Goal: Use online tool/utility

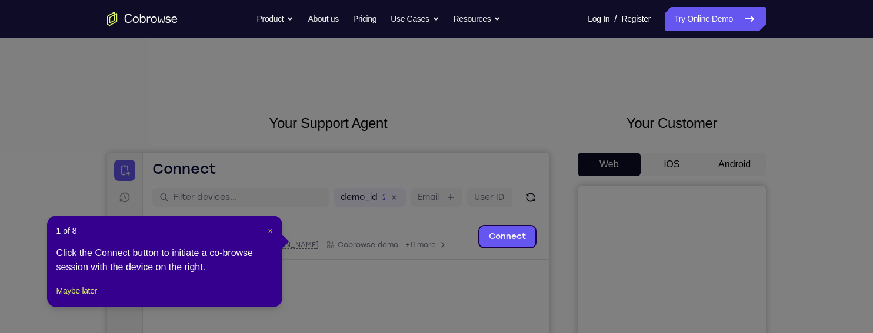
click at [268, 226] on span "×" at bounding box center [270, 230] width 5 height 9
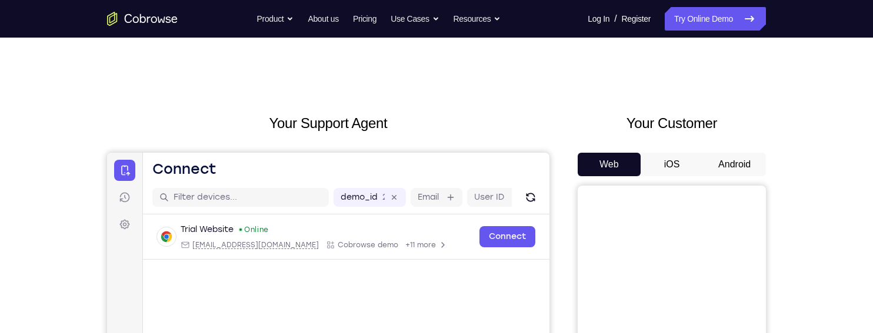
click at [742, 168] on button "Android" at bounding box center [734, 165] width 63 height 24
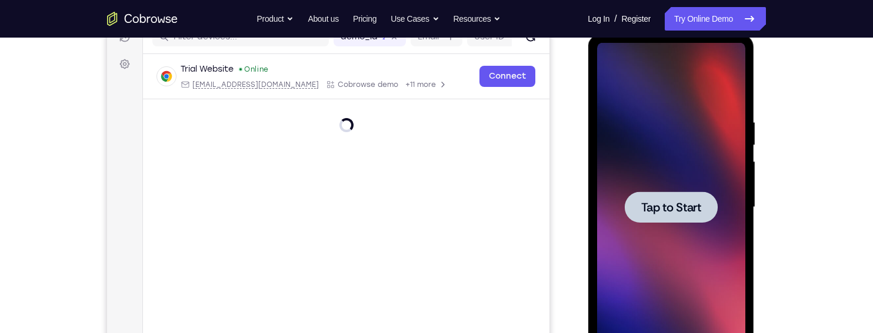
scroll to position [162, 0]
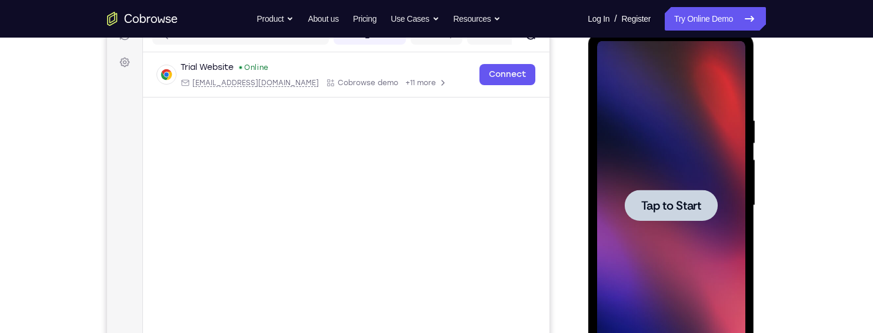
click at [705, 231] on div at bounding box center [670, 205] width 148 height 329
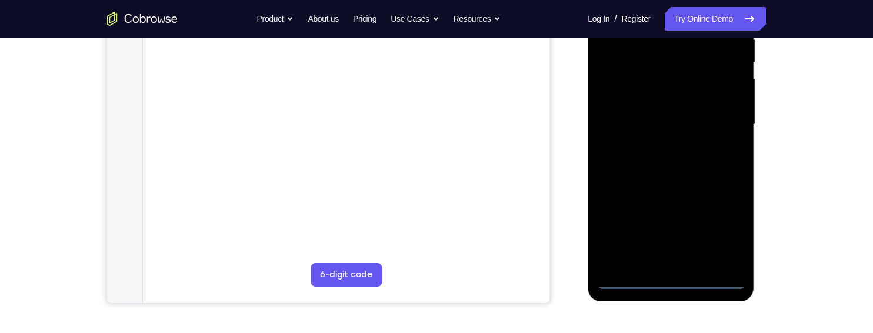
scroll to position [244, 0]
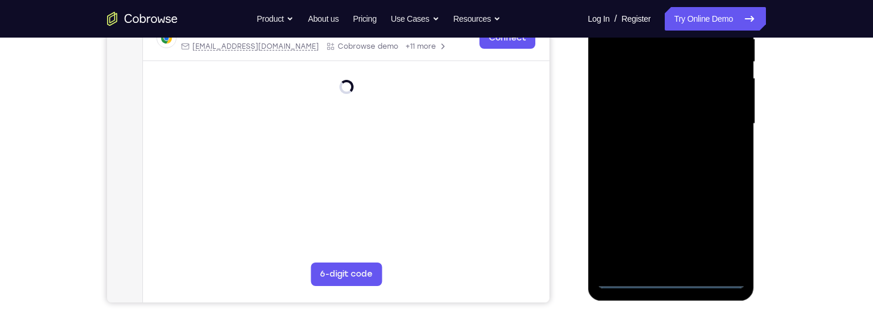
click at [673, 277] on div at bounding box center [670, 123] width 148 height 329
click at [725, 228] on div at bounding box center [670, 123] width 148 height 329
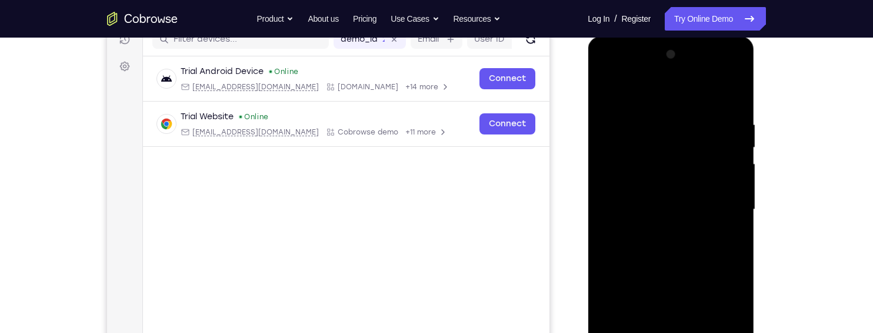
scroll to position [155, 0]
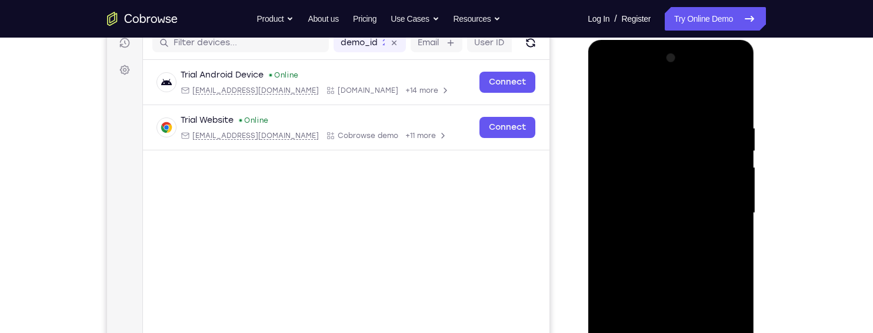
click at [674, 102] on div at bounding box center [670, 213] width 148 height 329
click at [723, 206] on div at bounding box center [670, 213] width 148 height 329
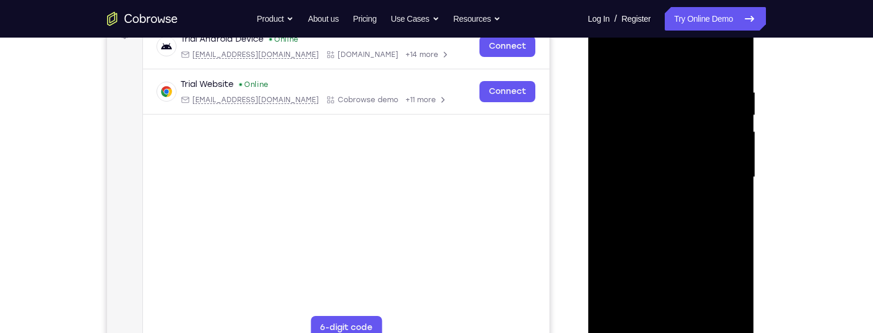
scroll to position [221, 0]
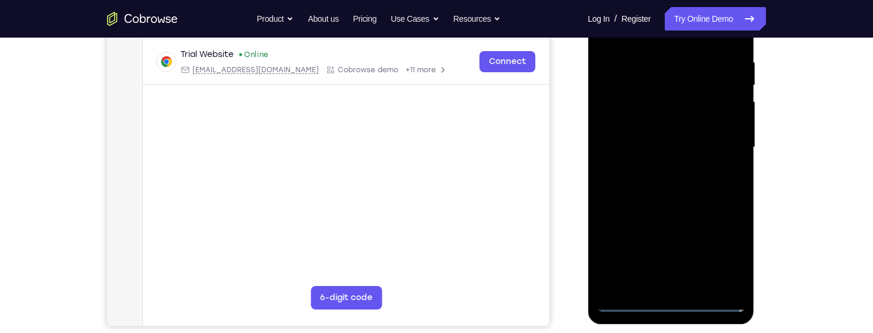
click at [656, 279] on div at bounding box center [670, 147] width 148 height 329
click at [660, 275] on div at bounding box center [670, 147] width 148 height 329
click at [659, 283] on div at bounding box center [670, 147] width 148 height 329
click at [713, 138] on div at bounding box center [670, 147] width 148 height 329
click at [703, 117] on div at bounding box center [670, 147] width 148 height 329
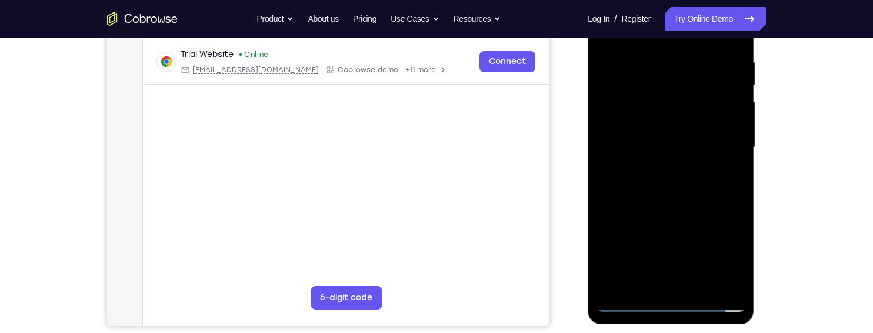
click at [709, 145] on div at bounding box center [670, 147] width 148 height 329
click at [720, 186] on div at bounding box center [670, 147] width 148 height 329
click at [715, 181] on div at bounding box center [670, 147] width 148 height 329
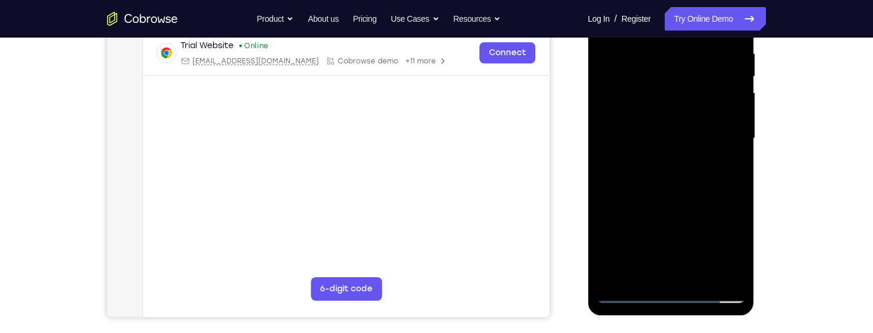
scroll to position [214, 0]
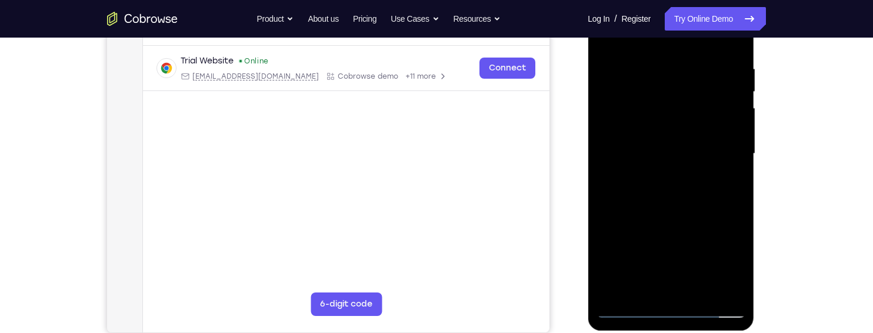
click at [706, 202] on div at bounding box center [670, 153] width 148 height 329
click at [728, 71] on div at bounding box center [670, 153] width 148 height 329
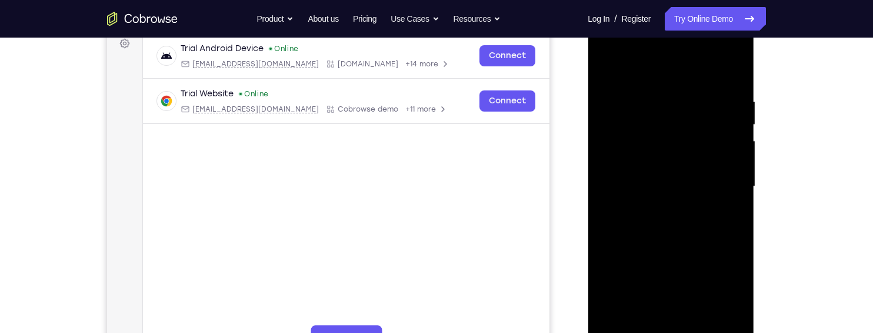
scroll to position [181, 0]
click at [731, 76] on div at bounding box center [670, 187] width 148 height 329
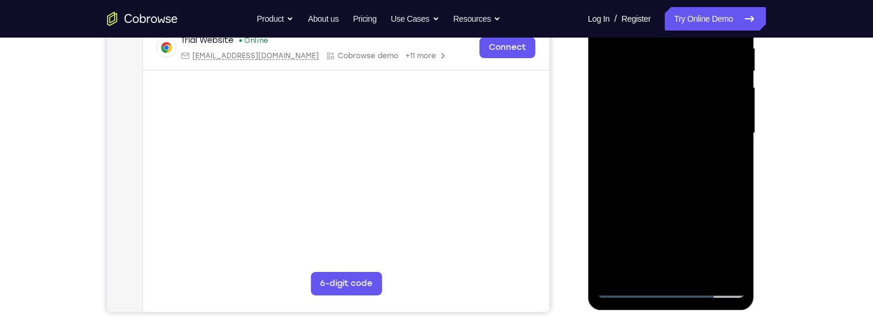
scroll to position [238, 0]
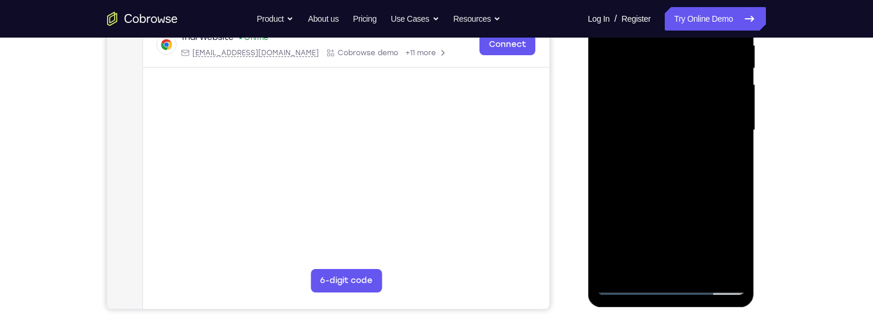
click at [697, 269] on div at bounding box center [670, 130] width 148 height 329
click at [698, 192] on div at bounding box center [670, 130] width 148 height 329
click at [684, 228] on div at bounding box center [670, 130] width 148 height 329
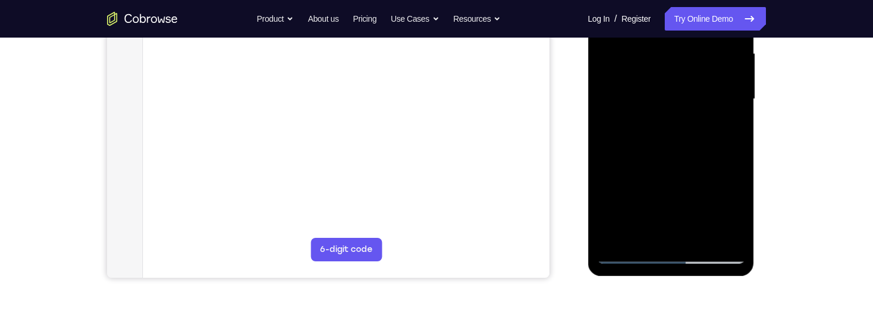
scroll to position [269, 0]
click at [734, 209] on div at bounding box center [670, 98] width 148 height 329
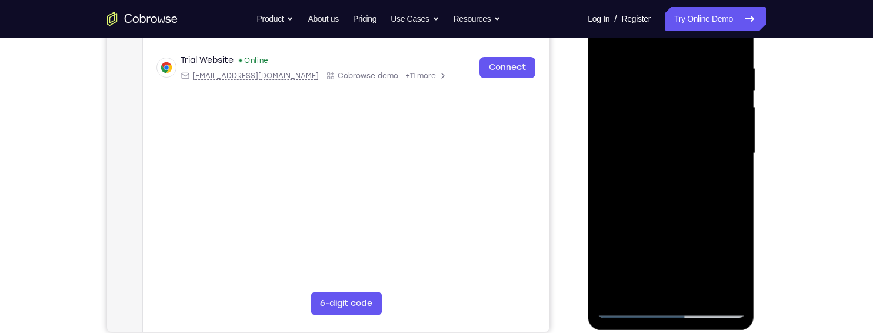
scroll to position [207, 0]
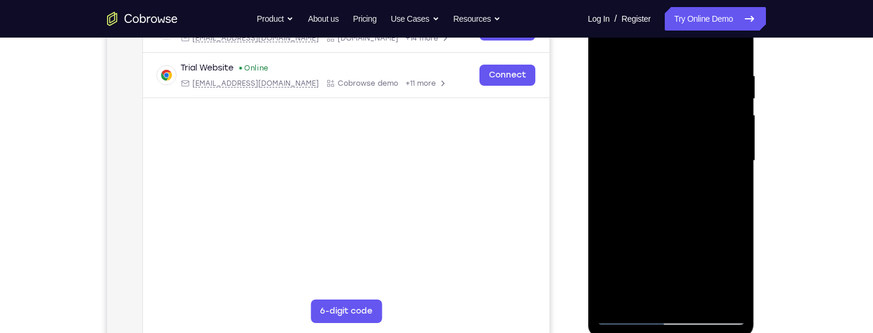
click at [712, 153] on div at bounding box center [670, 160] width 148 height 329
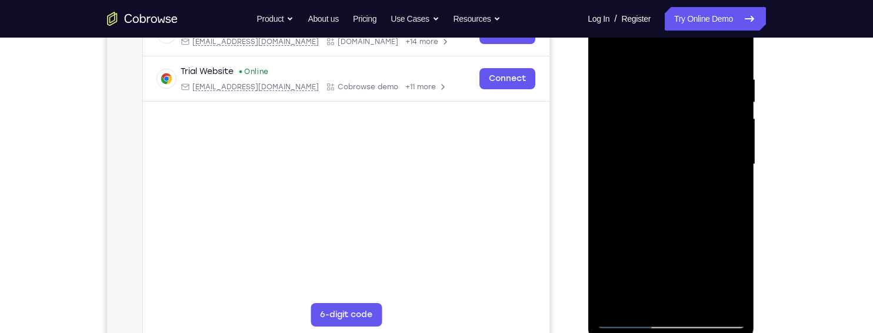
scroll to position [204, 0]
click at [733, 53] on div at bounding box center [670, 163] width 148 height 329
click at [604, 48] on div at bounding box center [670, 163] width 148 height 329
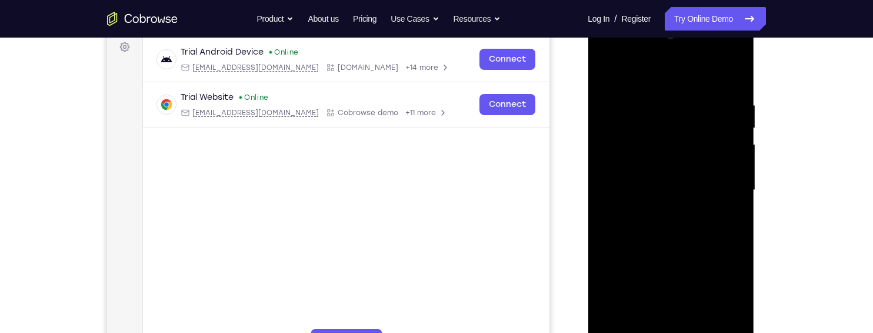
scroll to position [170, 0]
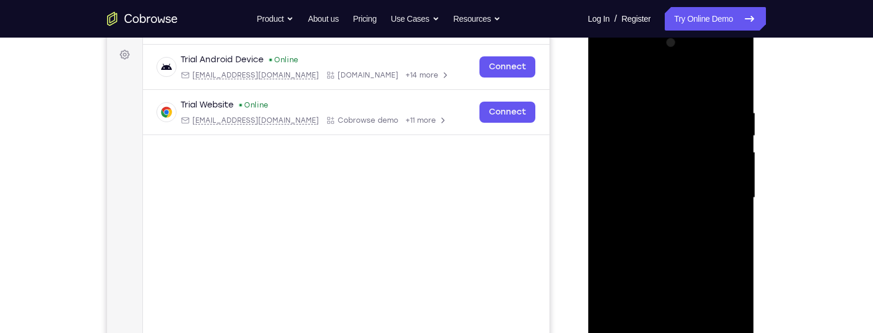
click at [611, 78] on div at bounding box center [670, 198] width 148 height 329
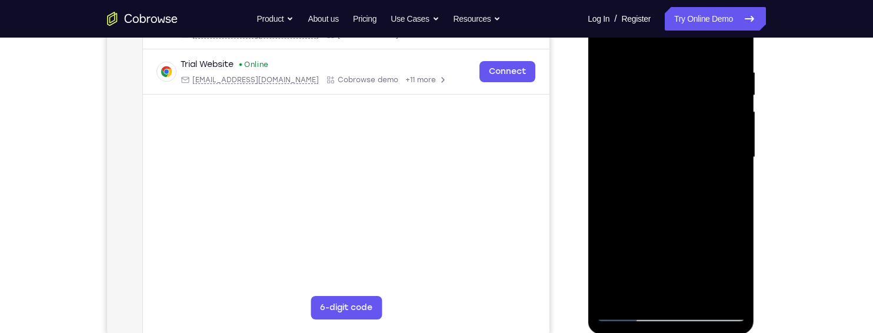
scroll to position [213, 0]
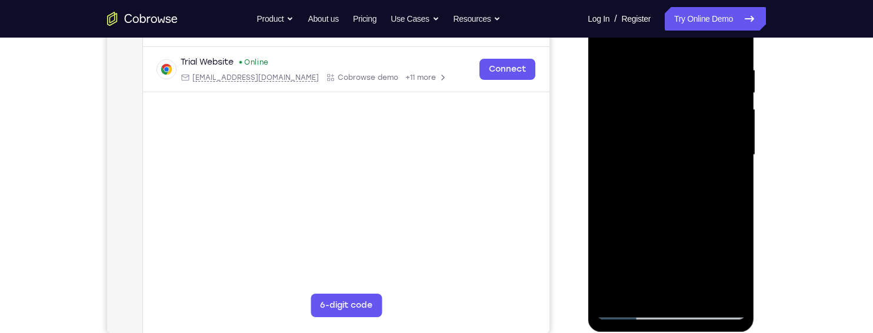
click at [732, 199] on div at bounding box center [670, 155] width 148 height 329
click at [734, 196] on div at bounding box center [670, 155] width 148 height 329
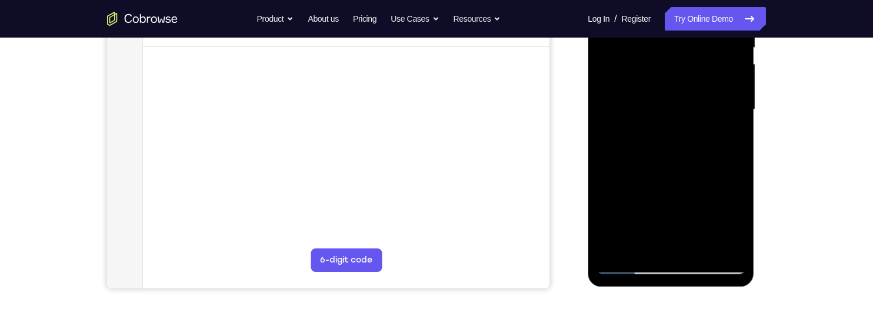
scroll to position [259, 0]
click at [646, 245] on div at bounding box center [670, 109] width 148 height 329
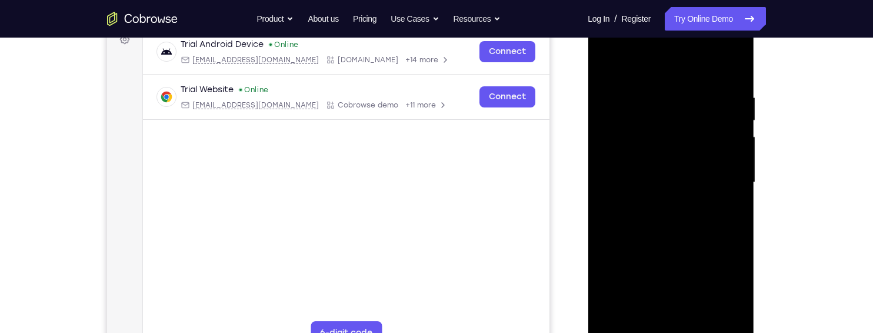
scroll to position [185, 0]
click at [713, 61] on div at bounding box center [670, 183] width 148 height 329
click at [702, 117] on div at bounding box center [670, 183] width 148 height 329
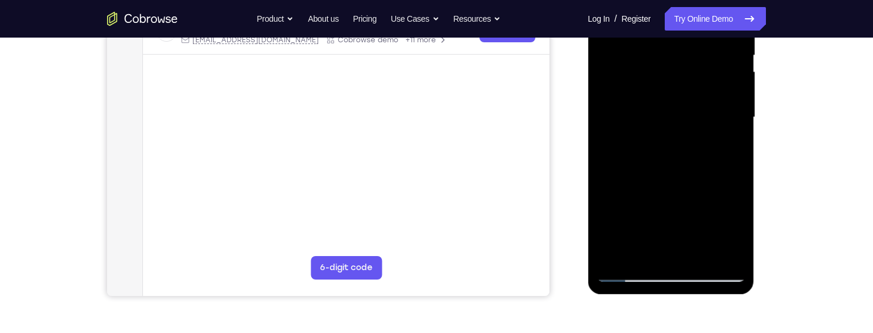
scroll to position [251, 0]
click at [631, 215] on div at bounding box center [670, 116] width 148 height 329
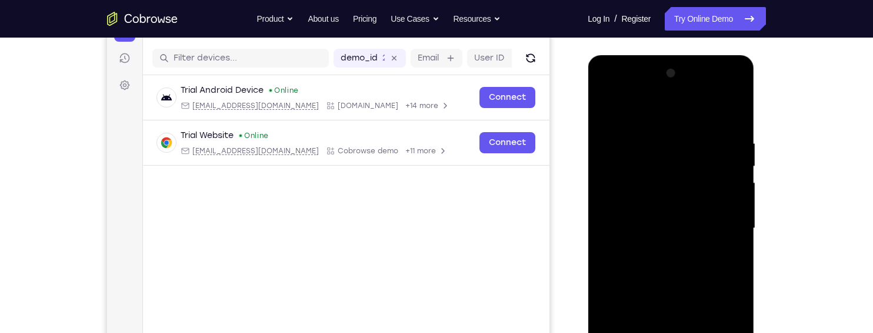
scroll to position [139, 0]
click at [609, 115] on div at bounding box center [670, 229] width 148 height 329
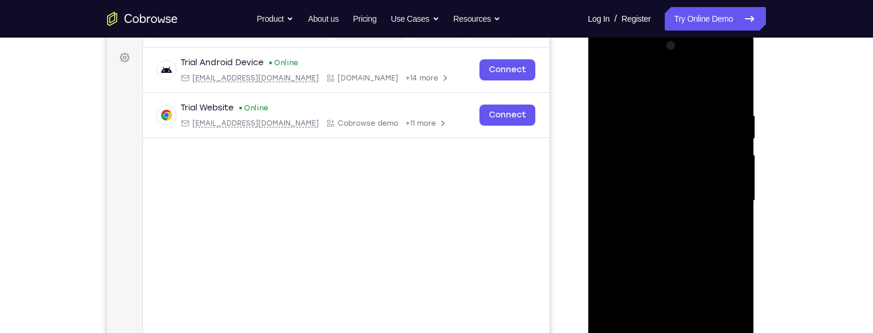
scroll to position [172, 0]
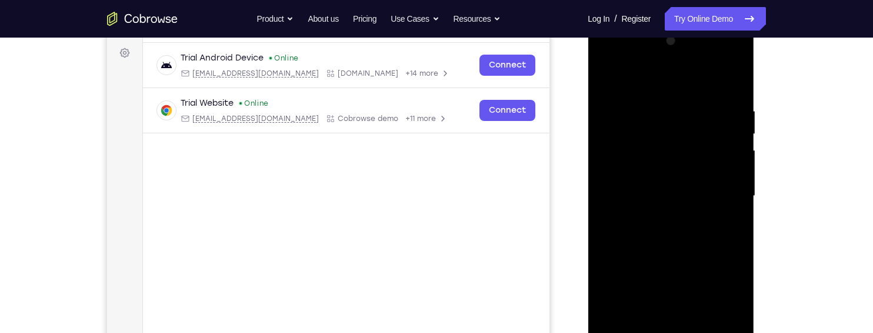
click at [613, 222] on div at bounding box center [670, 196] width 148 height 329
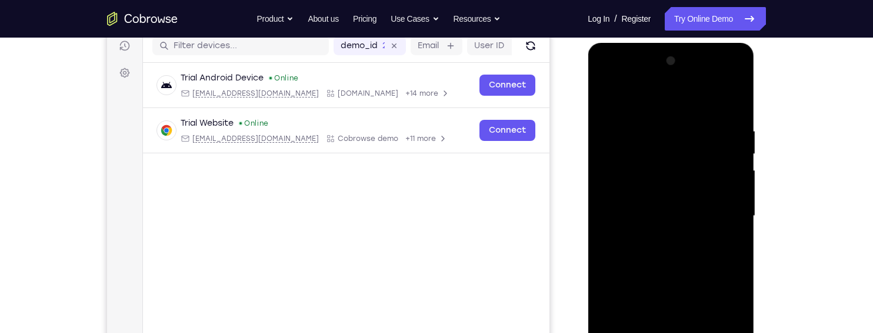
scroll to position [150, 0]
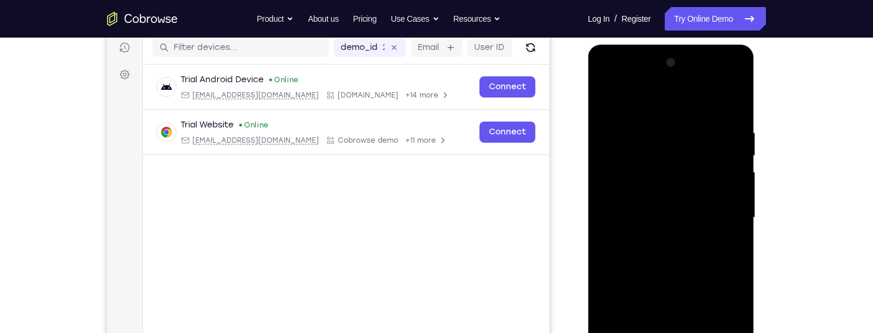
click at [726, 191] on div at bounding box center [670, 218] width 148 height 329
click at [732, 231] on div at bounding box center [670, 218] width 148 height 329
click at [724, 222] on div at bounding box center [670, 218] width 148 height 329
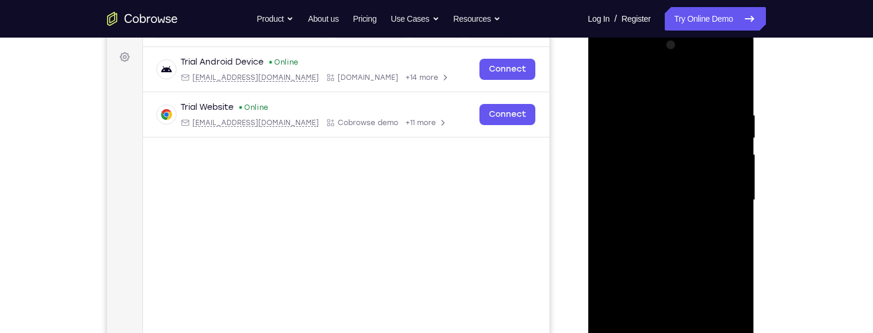
scroll to position [162, 0]
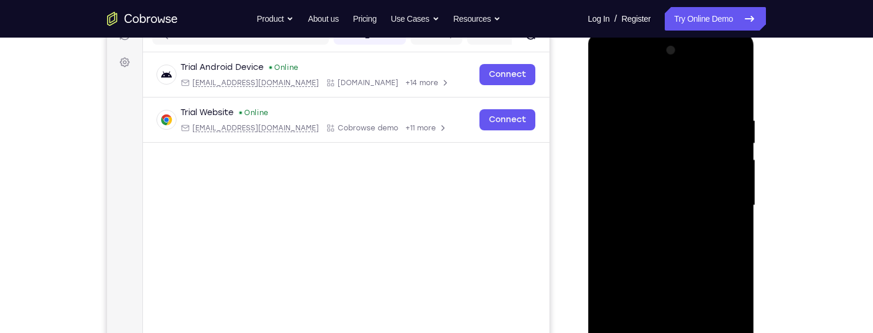
click at [735, 53] on div at bounding box center [670, 205] width 148 height 329
click at [636, 231] on div at bounding box center [670, 205] width 148 height 329
click at [735, 166] on div at bounding box center [670, 205] width 148 height 329
click at [728, 58] on div at bounding box center [670, 205] width 148 height 329
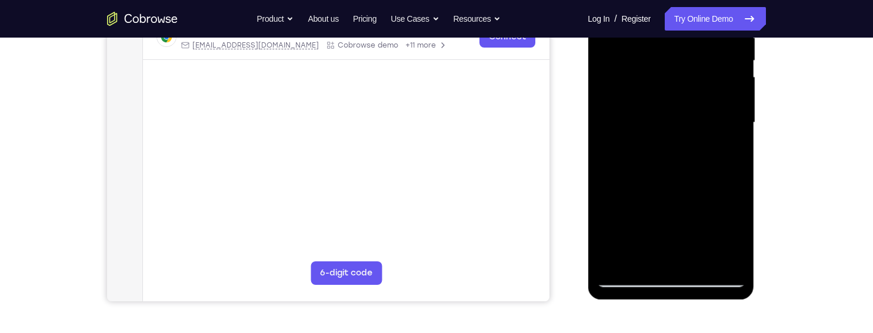
scroll to position [227, 0]
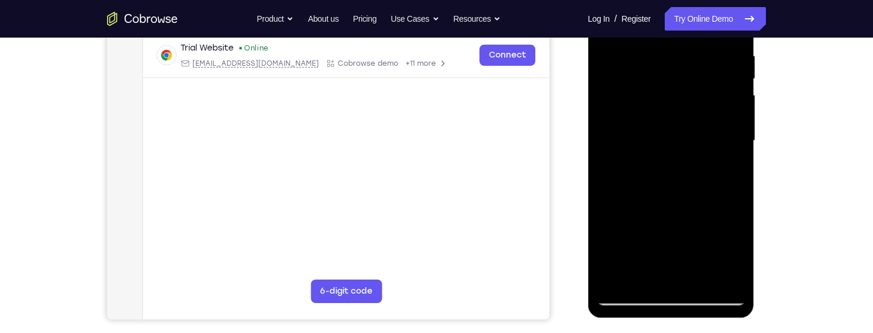
click at [708, 96] on div at bounding box center [670, 140] width 148 height 329
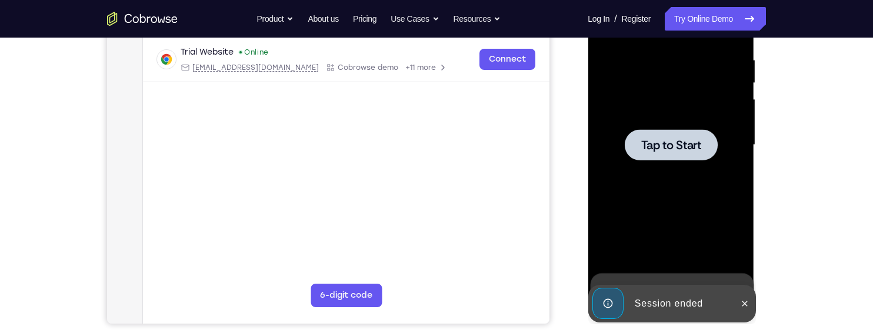
scroll to position [222, 0]
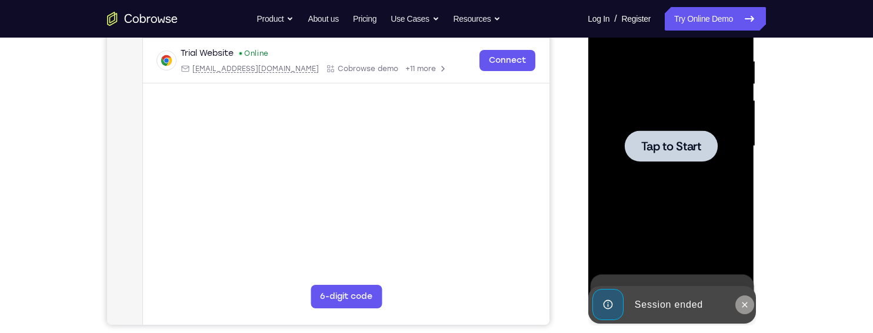
click at [744, 303] on icon at bounding box center [743, 305] width 9 height 9
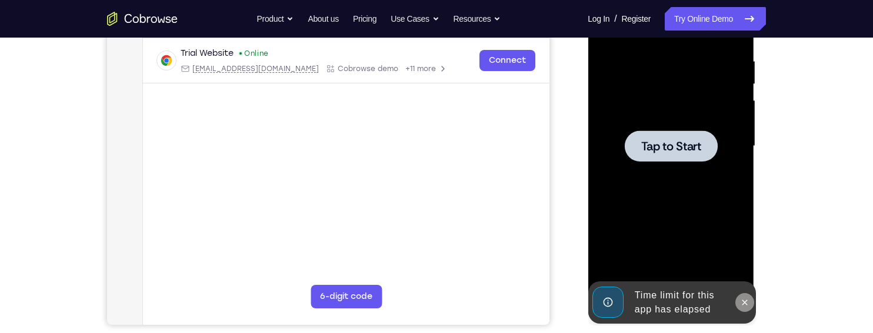
click at [741, 299] on icon at bounding box center [743, 302] width 9 height 9
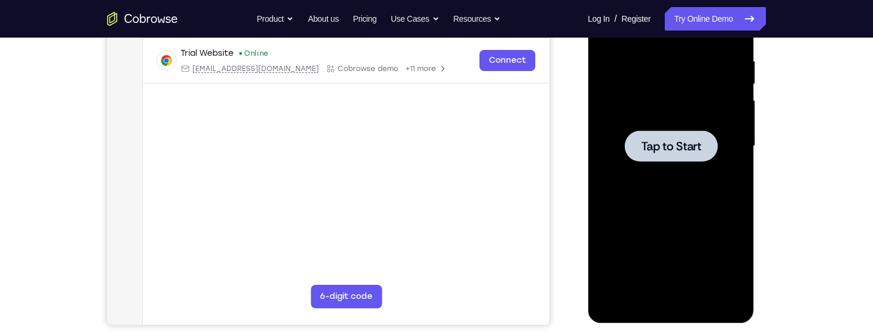
click at [691, 144] on span "Tap to Start" at bounding box center [670, 147] width 60 height 12
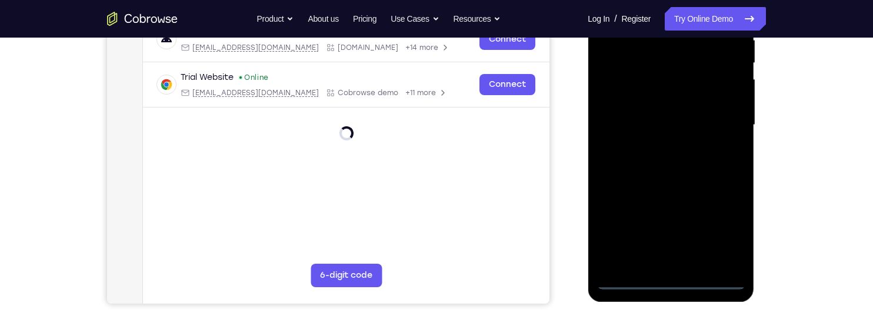
scroll to position [266, 0]
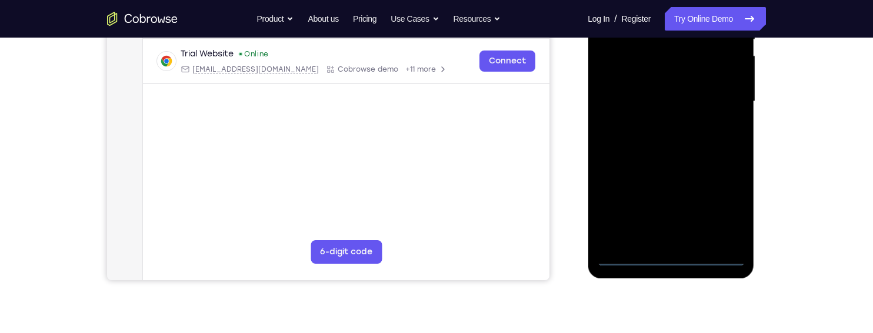
click at [676, 259] on div at bounding box center [670, 101] width 148 height 329
click at [720, 203] on div at bounding box center [670, 101] width 148 height 329
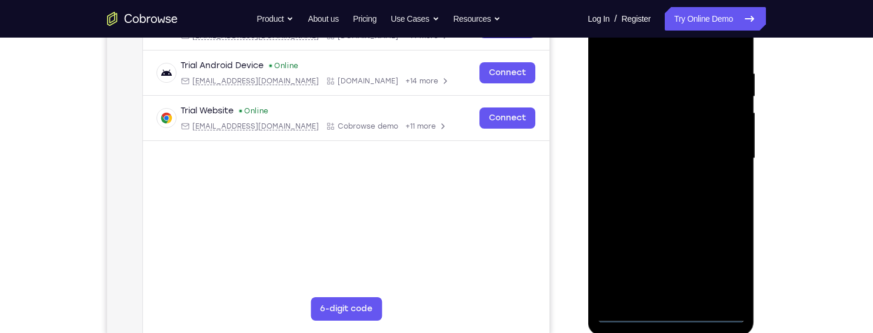
scroll to position [205, 0]
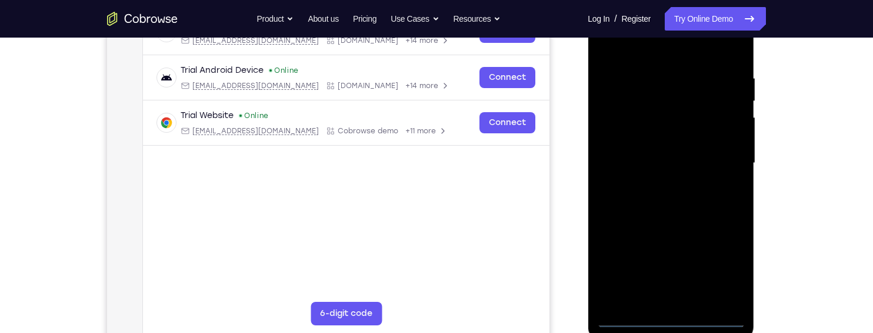
click at [694, 50] on div at bounding box center [670, 163] width 148 height 329
click at [720, 154] on div at bounding box center [670, 163] width 148 height 329
click at [660, 180] on div at bounding box center [670, 163] width 148 height 329
click at [678, 156] on div at bounding box center [670, 163] width 148 height 329
click at [707, 139] on div at bounding box center [670, 163] width 148 height 329
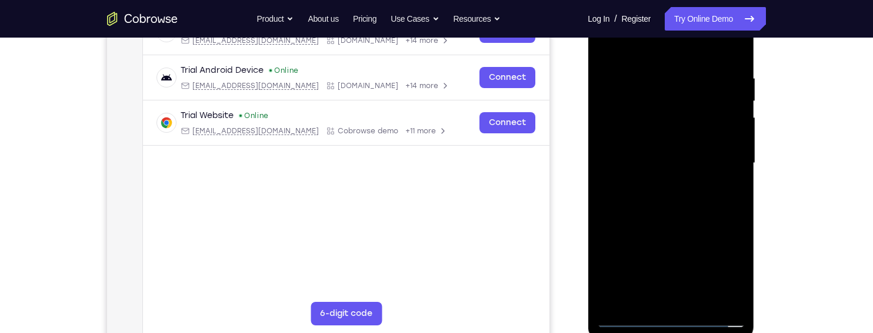
click at [723, 162] on div at bounding box center [670, 163] width 148 height 329
click at [719, 201] on div at bounding box center [670, 162] width 148 height 329
click at [738, 61] on div at bounding box center [670, 162] width 148 height 329
click at [700, 293] on div at bounding box center [670, 162] width 148 height 329
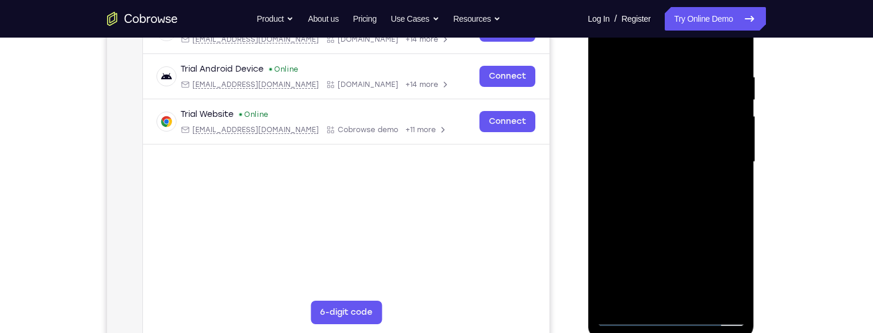
click at [714, 216] on div at bounding box center [670, 162] width 148 height 329
click at [688, 253] on div at bounding box center [670, 162] width 148 height 329
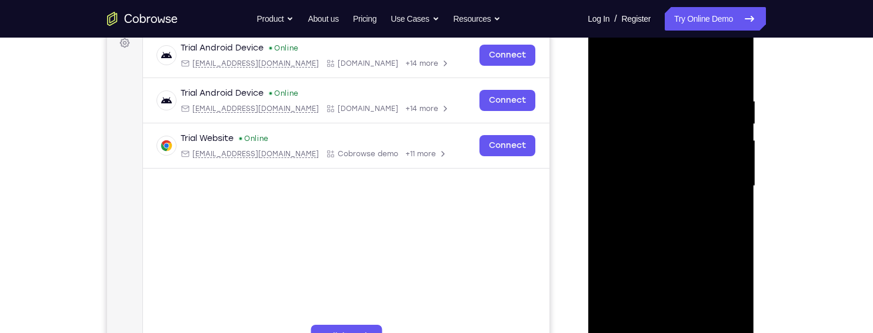
scroll to position [180, 0]
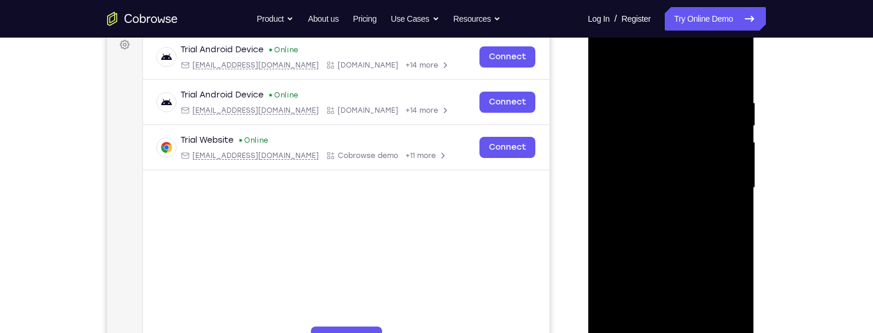
click at [629, 66] on div at bounding box center [670, 188] width 148 height 329
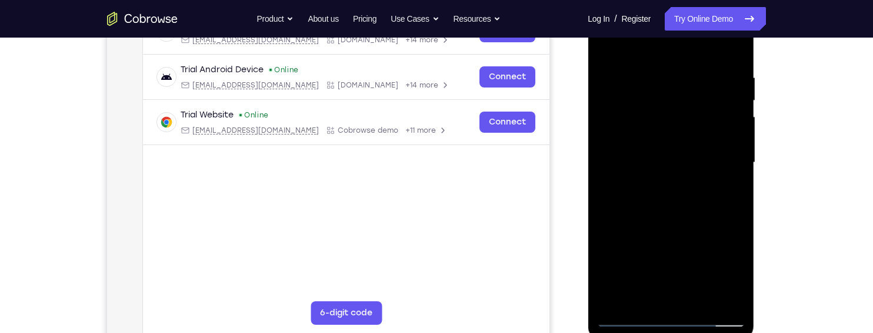
scroll to position [205, 0]
click at [720, 205] on div at bounding box center [670, 163] width 148 height 329
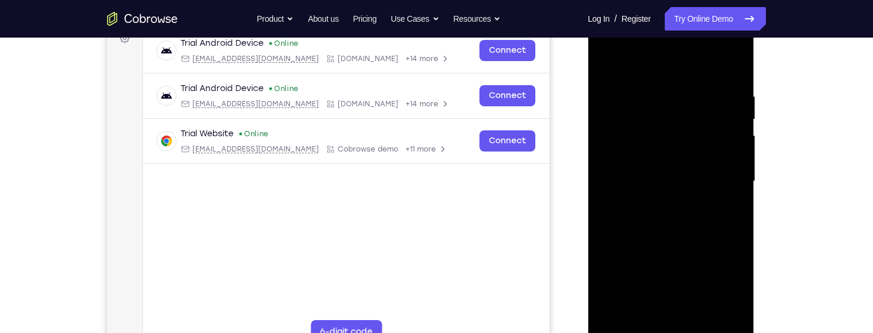
scroll to position [176, 0]
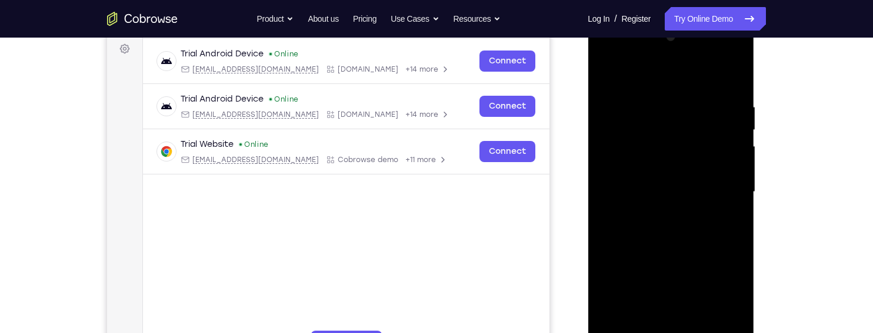
click at [720, 85] on div at bounding box center [670, 192] width 148 height 329
click at [665, 189] on div at bounding box center [670, 192] width 148 height 329
click at [659, 199] on div at bounding box center [670, 192] width 148 height 329
click at [646, 191] on div at bounding box center [670, 192] width 148 height 329
click at [660, 195] on div at bounding box center [670, 192] width 148 height 329
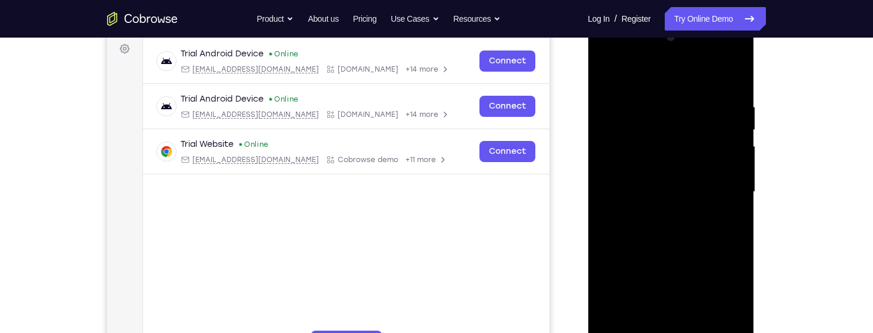
scroll to position [182, 0]
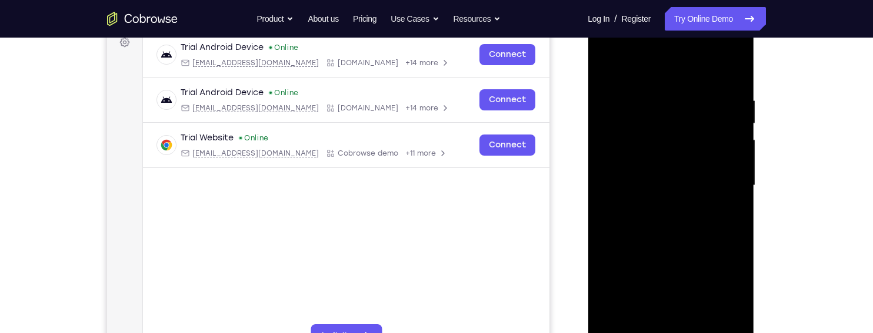
click at [715, 185] on div at bounding box center [670, 185] width 148 height 329
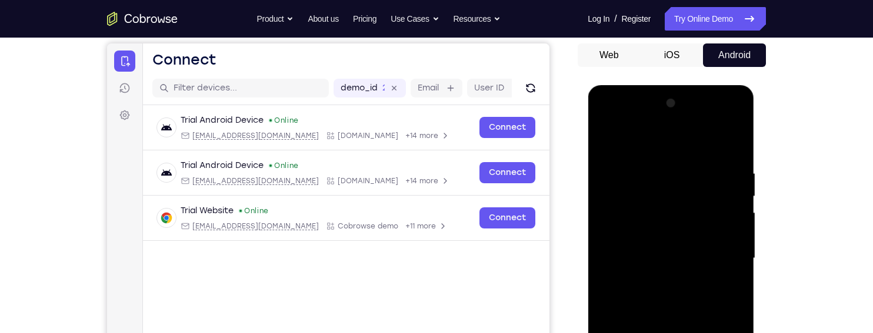
scroll to position [110, 0]
click at [730, 107] on div at bounding box center [670, 258] width 148 height 329
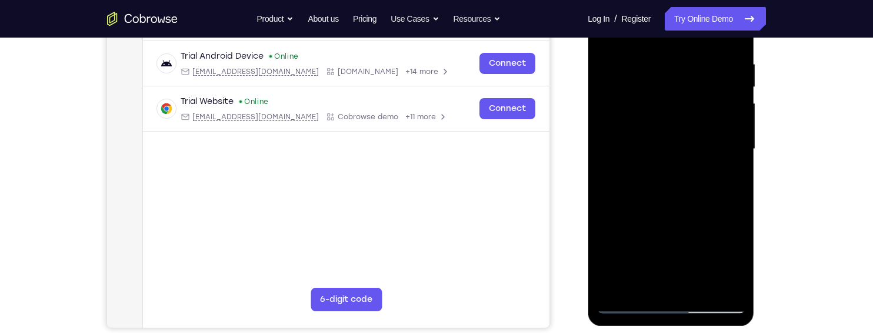
scroll to position [220, 0]
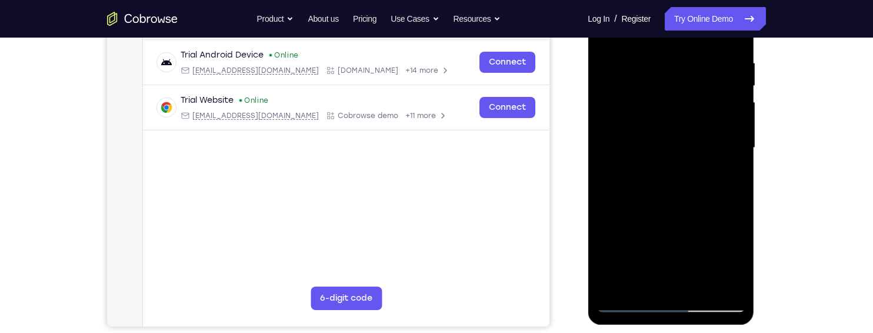
click at [661, 155] on div at bounding box center [670, 148] width 148 height 329
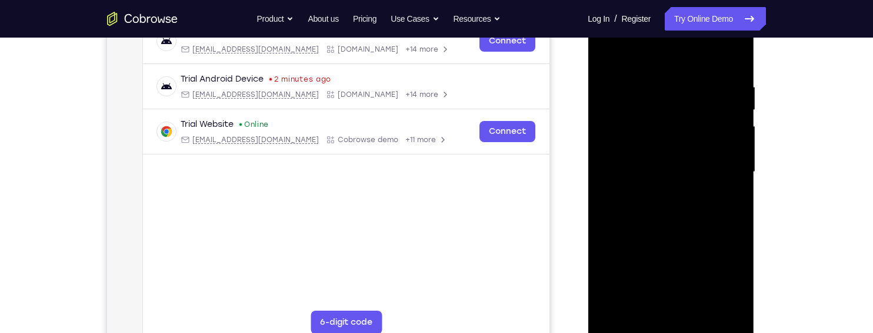
scroll to position [178, 0]
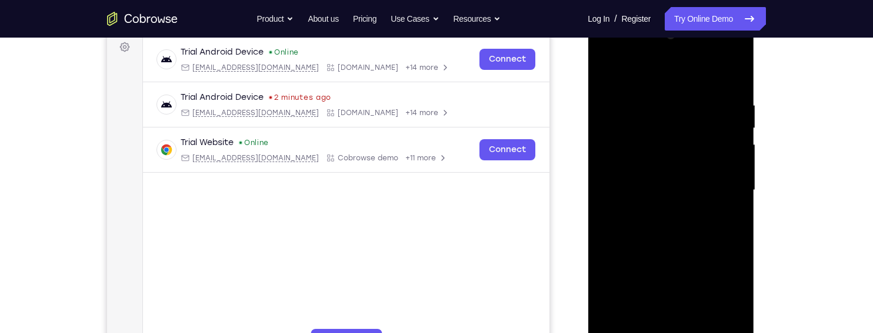
click at [615, 59] on div at bounding box center [670, 190] width 148 height 329
click at [602, 70] on div at bounding box center [670, 190] width 148 height 329
click at [707, 81] on div at bounding box center [670, 190] width 148 height 329
click at [699, 204] on div at bounding box center [670, 190] width 148 height 329
click at [717, 84] on div at bounding box center [670, 190] width 148 height 329
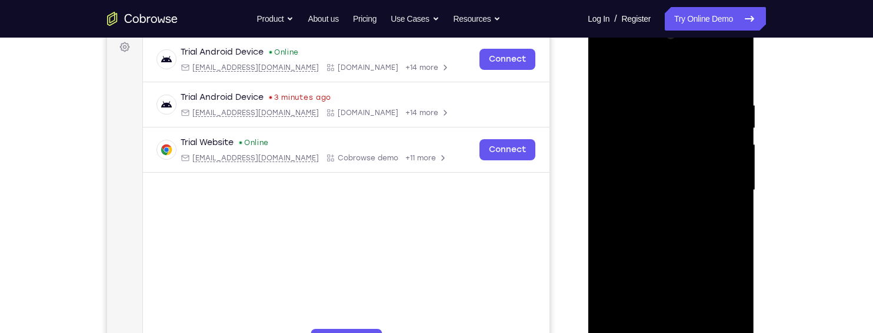
click at [705, 115] on div at bounding box center [670, 190] width 148 height 329
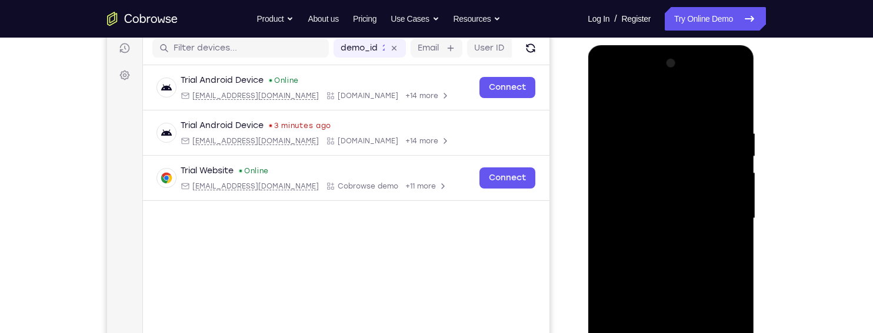
scroll to position [146, 0]
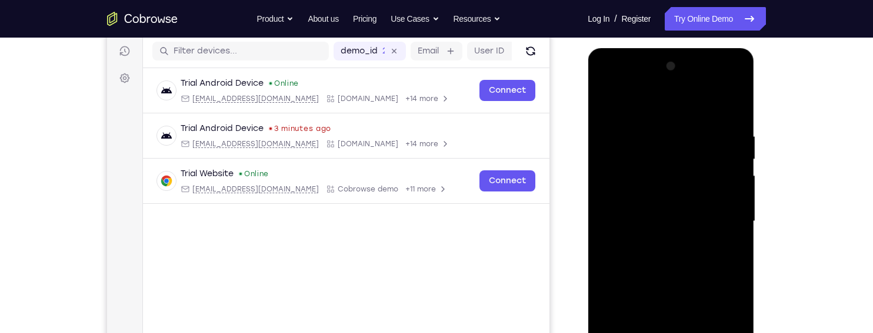
click at [631, 102] on div at bounding box center [670, 221] width 148 height 329
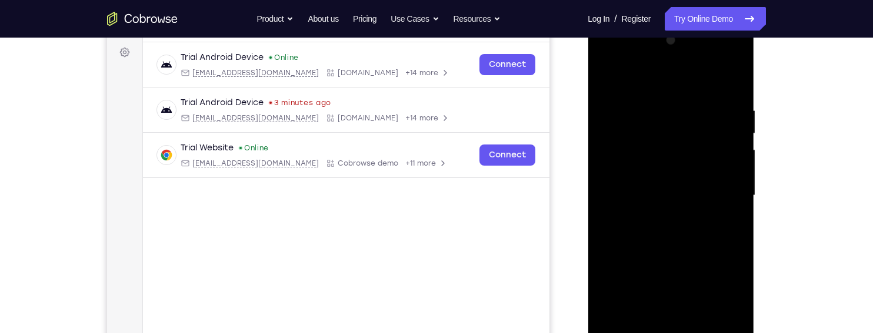
scroll to position [173, 0]
click at [726, 243] on div at bounding box center [670, 195] width 148 height 329
click at [710, 88] on div at bounding box center [670, 195] width 148 height 329
click at [650, 137] on div at bounding box center [670, 195] width 148 height 329
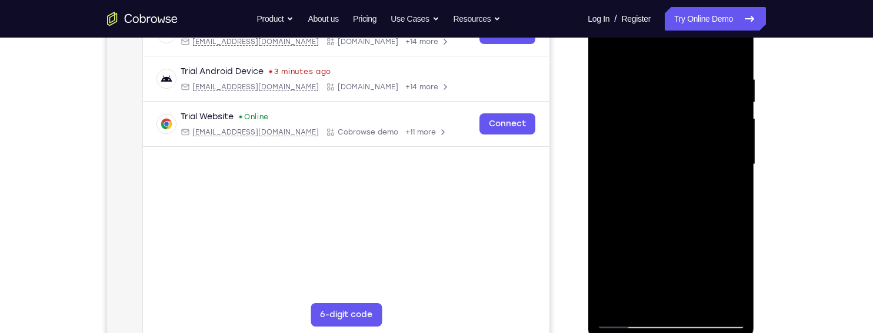
scroll to position [215, 0]
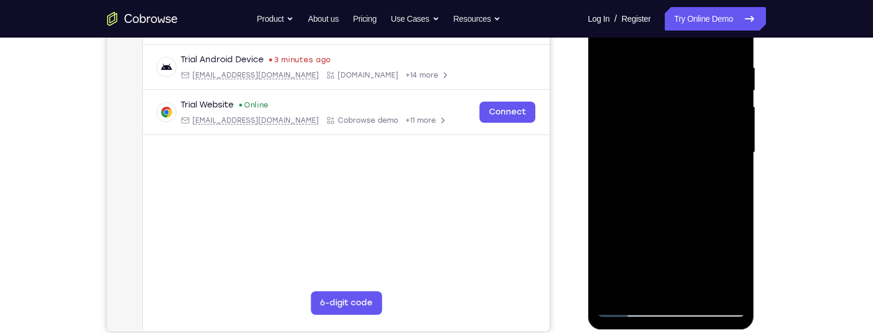
click at [628, 234] on div at bounding box center [670, 152] width 148 height 329
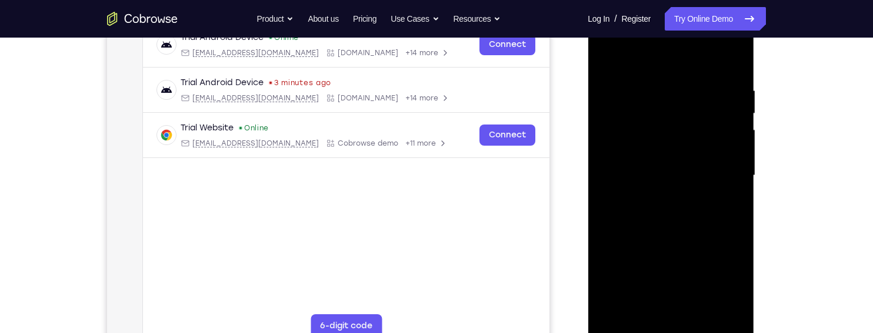
scroll to position [190, 0]
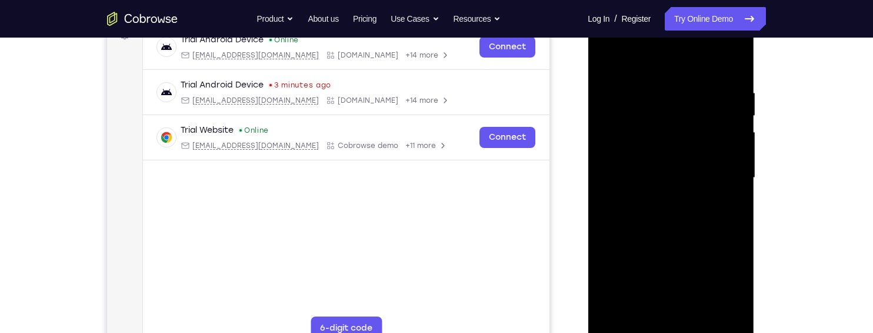
click at [739, 184] on div at bounding box center [670, 178] width 148 height 329
click at [736, 183] on div at bounding box center [670, 178] width 148 height 329
click at [738, 185] on div at bounding box center [670, 178] width 148 height 329
click at [734, 183] on div at bounding box center [670, 178] width 148 height 329
click at [740, 185] on div at bounding box center [670, 178] width 148 height 329
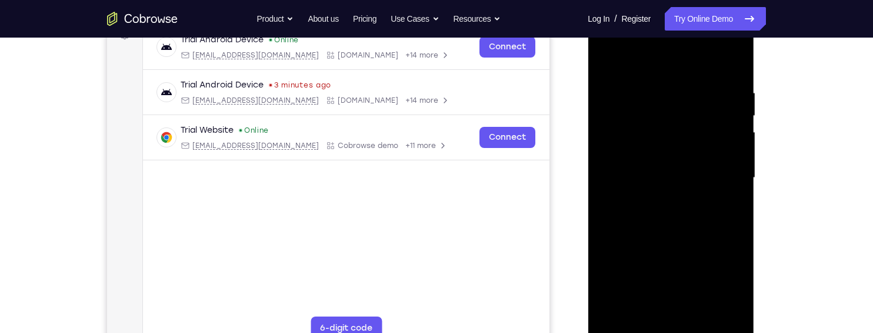
click at [606, 62] on div at bounding box center [670, 178] width 148 height 329
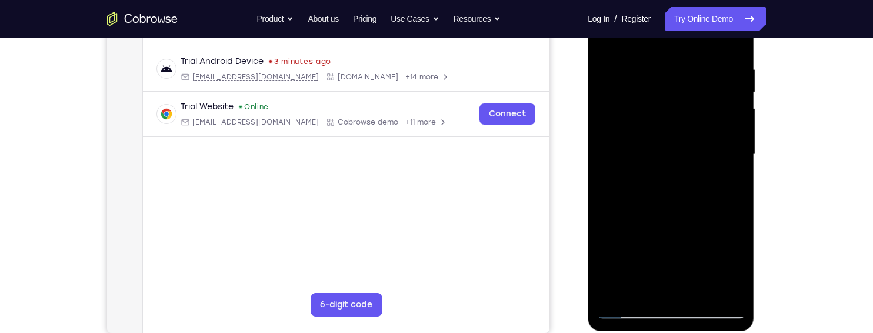
scroll to position [218, 0]
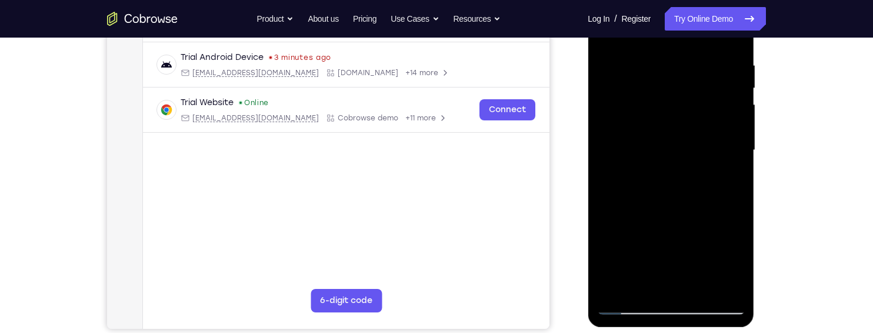
click at [682, 232] on div at bounding box center [670, 150] width 148 height 329
click at [738, 134] on div at bounding box center [670, 150] width 148 height 329
click at [737, 132] on div at bounding box center [670, 150] width 148 height 329
click at [735, 135] on div at bounding box center [670, 150] width 148 height 329
click at [734, 138] on div at bounding box center [670, 150] width 148 height 329
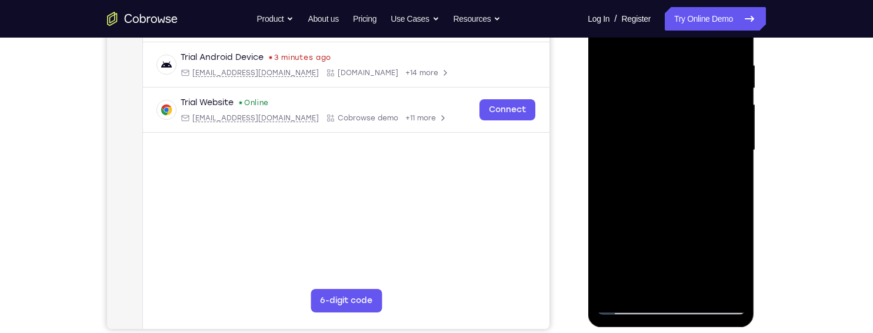
click at [739, 136] on div at bounding box center [670, 150] width 148 height 329
click at [736, 136] on div at bounding box center [670, 150] width 148 height 329
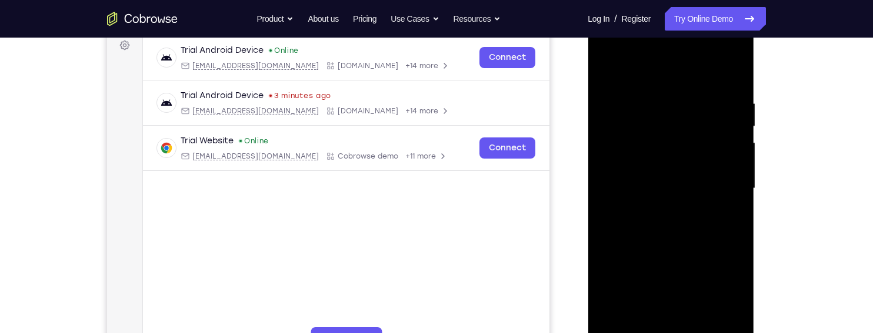
click at [608, 68] on div at bounding box center [670, 188] width 148 height 329
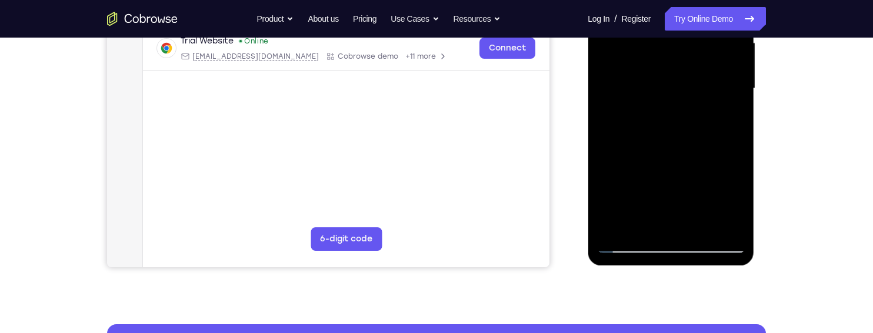
scroll to position [286, 0]
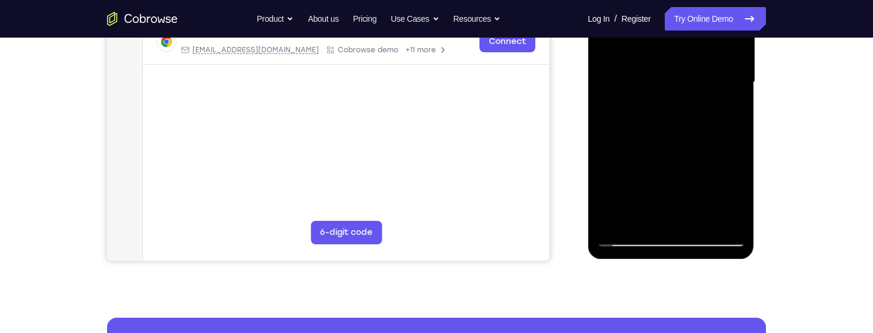
click at [703, 215] on div at bounding box center [670, 82] width 148 height 329
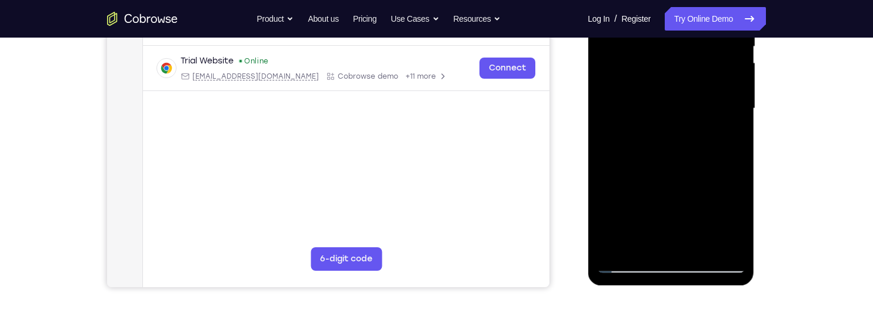
scroll to position [252, 0]
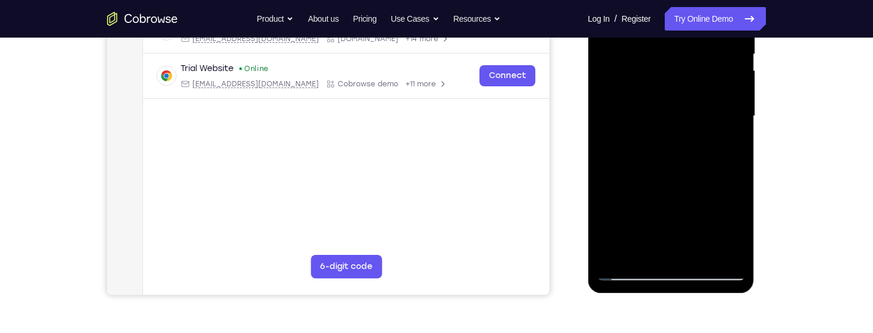
click at [720, 84] on div at bounding box center [670, 116] width 148 height 329
click at [728, 147] on div at bounding box center [670, 116] width 148 height 329
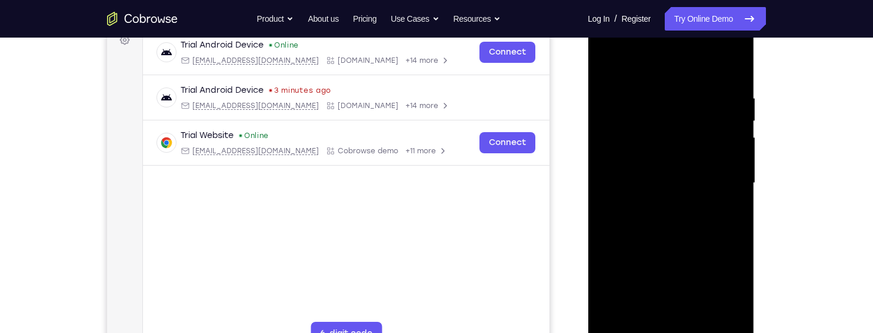
scroll to position [175, 0]
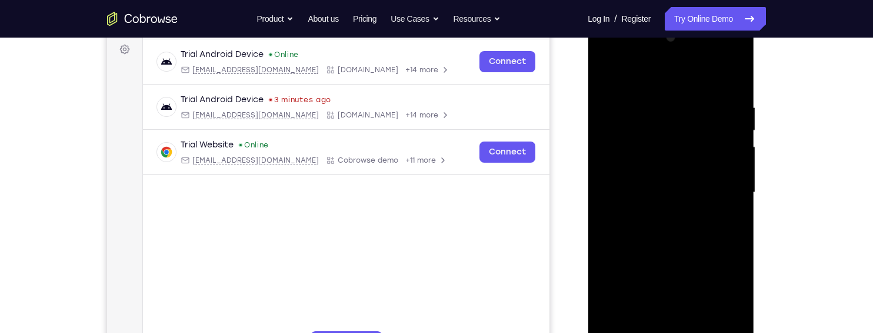
click at [603, 73] on div at bounding box center [670, 192] width 148 height 329
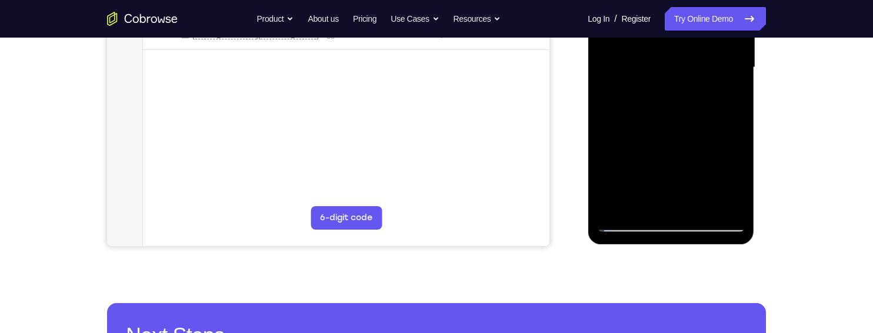
scroll to position [302, 0]
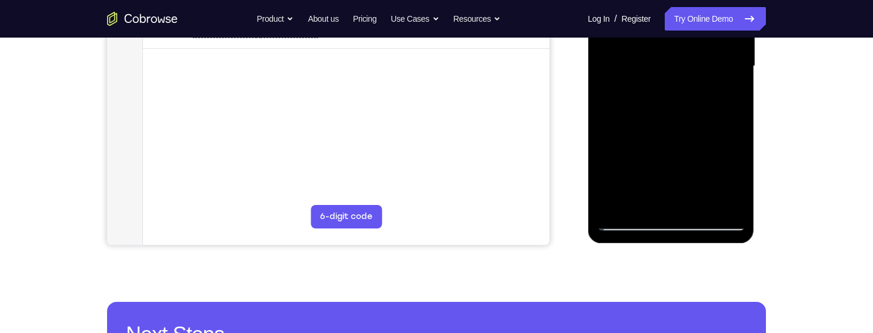
click at [710, 182] on div at bounding box center [670, 66] width 148 height 329
click at [729, 96] on div at bounding box center [670, 66] width 148 height 329
click at [702, 115] on div at bounding box center [670, 66] width 148 height 329
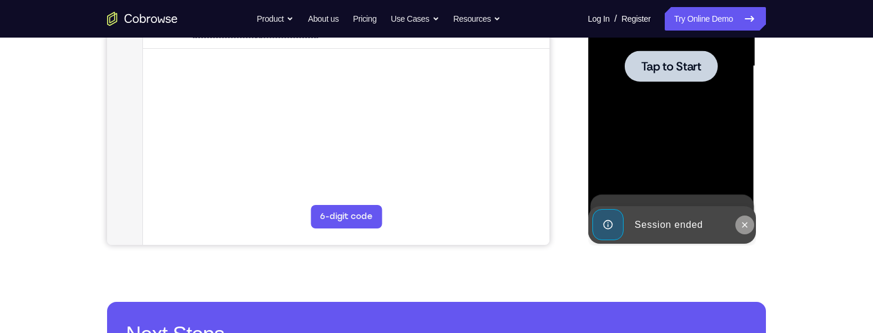
click at [744, 221] on icon at bounding box center [743, 225] width 9 height 9
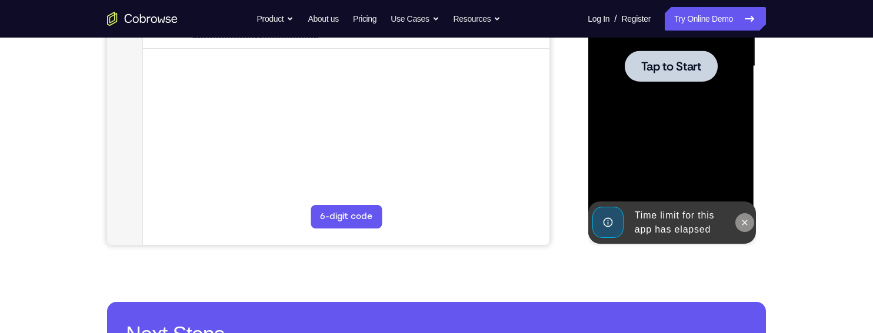
click at [743, 222] on icon at bounding box center [743, 222] width 9 height 9
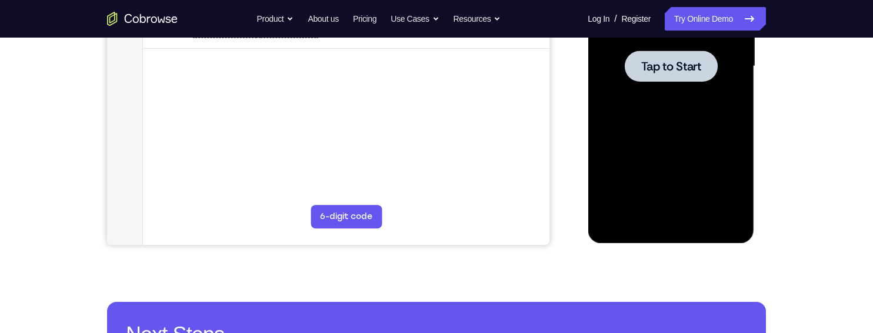
click at [709, 58] on div at bounding box center [670, 66] width 93 height 31
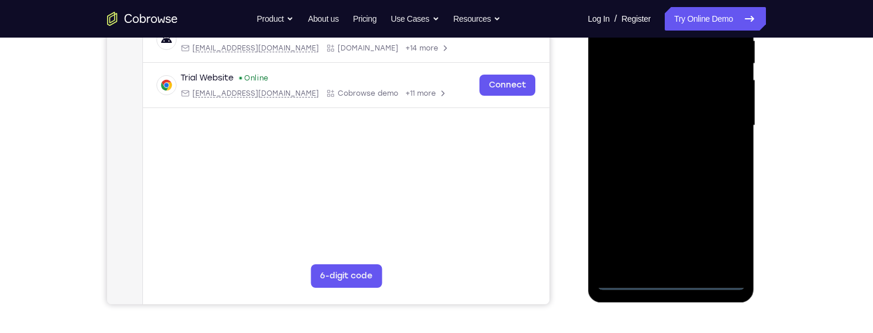
scroll to position [243, 0]
click at [673, 277] on div at bounding box center [670, 125] width 148 height 329
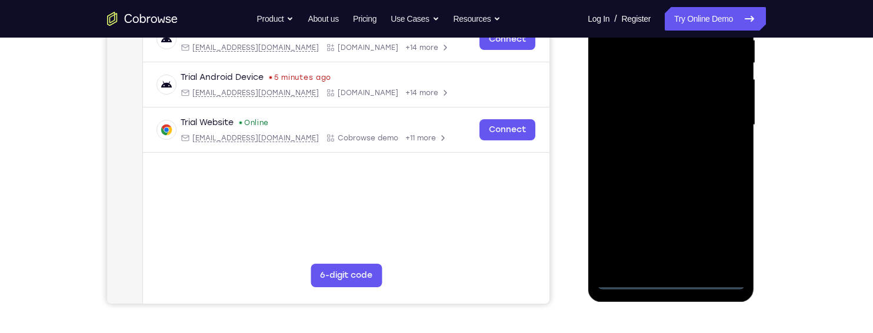
click at [675, 279] on div at bounding box center [670, 125] width 148 height 329
click at [725, 230] on div at bounding box center [670, 125] width 148 height 329
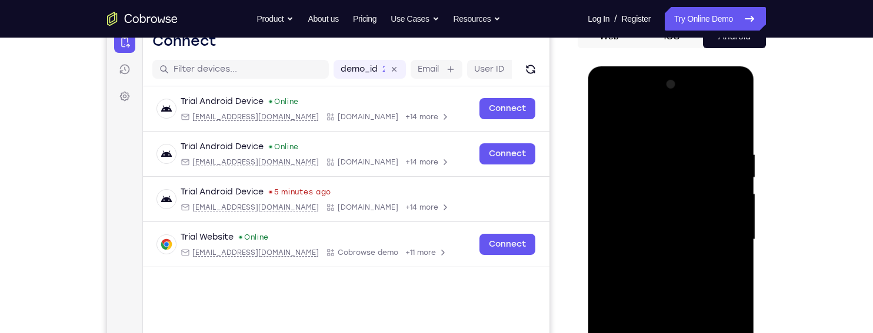
scroll to position [128, 0]
click at [693, 122] on div at bounding box center [670, 240] width 148 height 329
click at [720, 233] on div at bounding box center [670, 240] width 148 height 329
click at [659, 259] on div at bounding box center [670, 240] width 148 height 329
click at [696, 225] on div at bounding box center [670, 240] width 148 height 329
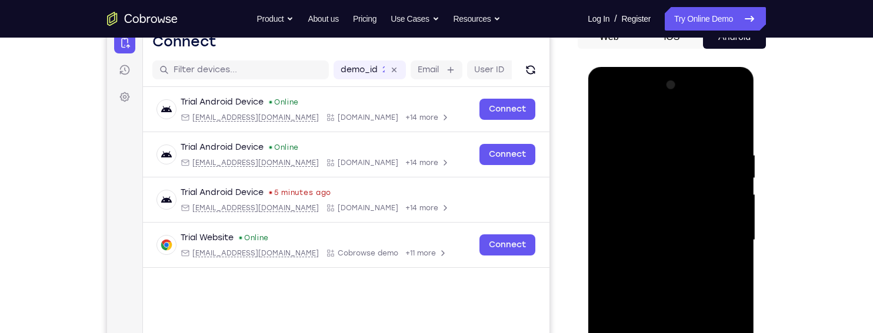
click at [705, 212] on div at bounding box center [670, 240] width 148 height 329
click at [725, 240] on div at bounding box center [670, 240] width 148 height 329
click at [706, 279] on div at bounding box center [670, 240] width 148 height 329
click at [706, 267] on div at bounding box center [670, 240] width 148 height 329
click at [685, 271] on div at bounding box center [670, 240] width 148 height 329
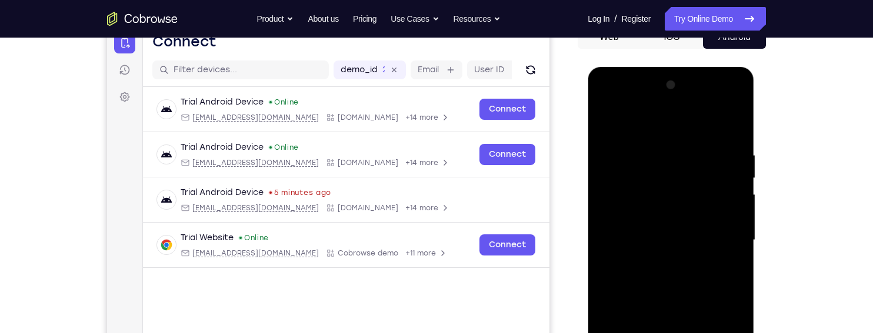
click at [705, 279] on div at bounding box center [670, 240] width 148 height 329
click at [692, 272] on div at bounding box center [670, 240] width 148 height 329
click at [718, 125] on div at bounding box center [670, 240] width 148 height 329
click at [683, 275] on div at bounding box center [670, 240] width 148 height 329
click at [705, 273] on div at bounding box center [670, 240] width 148 height 329
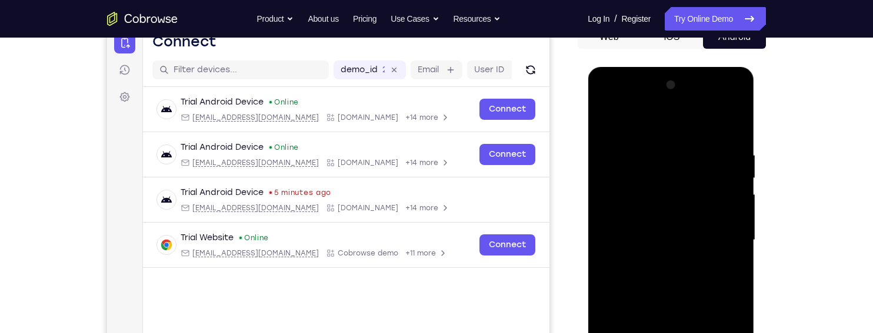
click at [608, 99] on div at bounding box center [670, 240] width 148 height 329
click at [623, 203] on div at bounding box center [670, 240] width 148 height 329
click at [659, 259] on div at bounding box center [670, 240] width 148 height 329
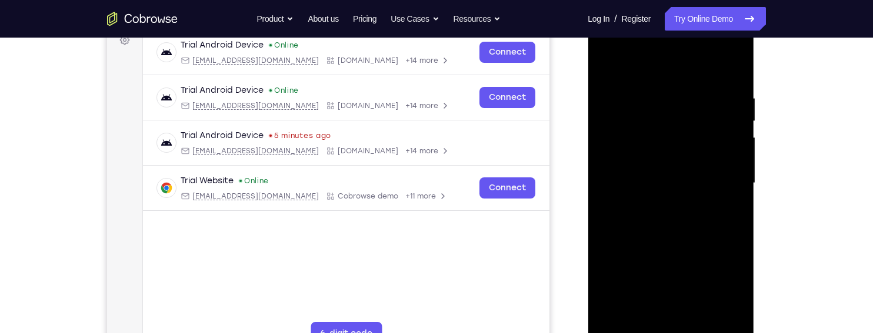
scroll to position [185, 0]
click at [720, 171] on div at bounding box center [670, 182] width 148 height 329
click at [699, 306] on div at bounding box center [670, 182] width 148 height 329
click at [709, 218] on div at bounding box center [670, 182] width 148 height 329
click at [718, 222] on div at bounding box center [670, 182] width 148 height 329
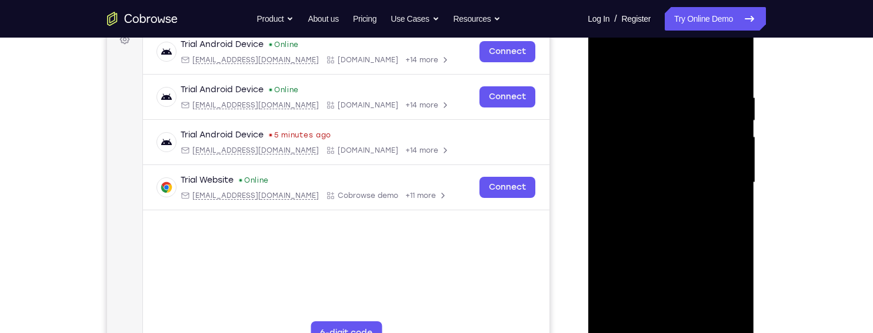
click at [708, 211] on div at bounding box center [670, 182] width 148 height 329
click at [702, 213] on div at bounding box center [670, 182] width 148 height 329
click at [732, 198] on div at bounding box center [670, 182] width 148 height 329
click at [688, 158] on div at bounding box center [670, 182] width 148 height 329
click at [707, 182] on div at bounding box center [670, 182] width 148 height 329
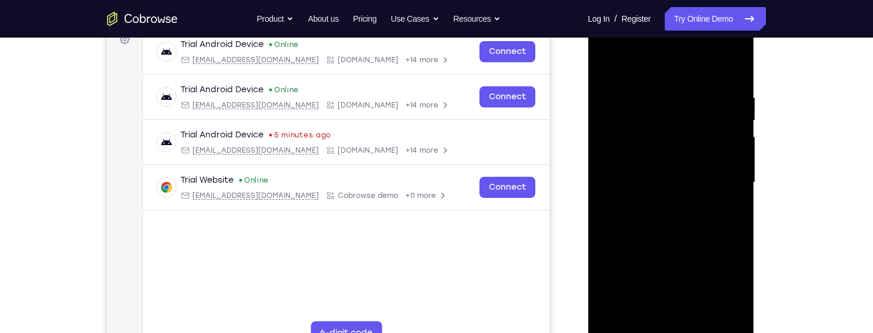
click at [713, 221] on div at bounding box center [670, 182] width 148 height 329
click at [705, 214] on div at bounding box center [670, 182] width 148 height 329
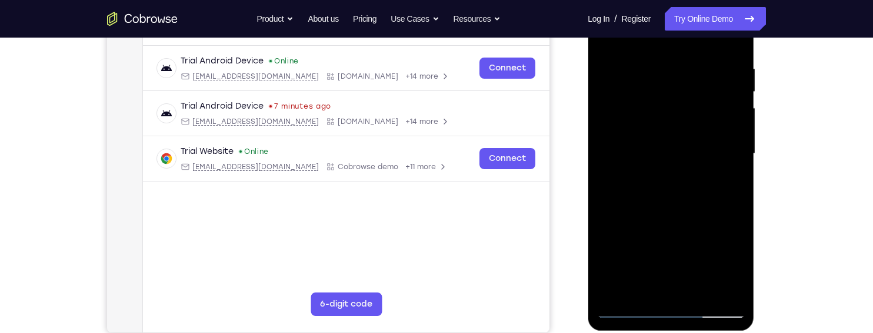
scroll to position [218, 0]
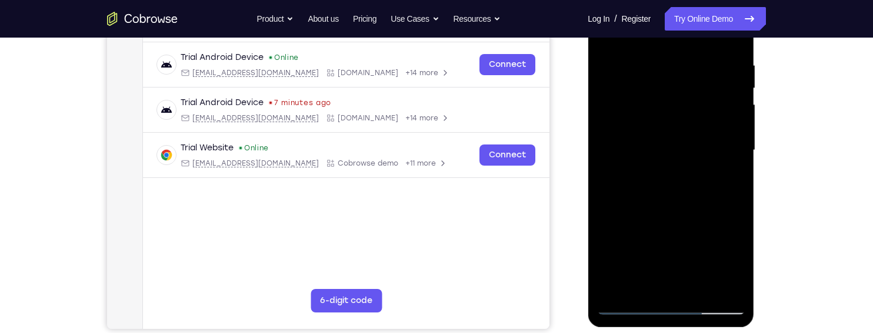
click at [702, 196] on div at bounding box center [670, 150] width 148 height 329
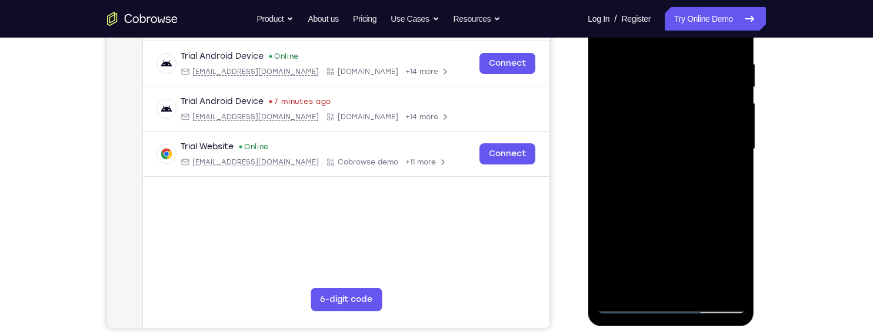
click at [703, 283] on div at bounding box center [670, 149] width 148 height 329
click at [710, 207] on div at bounding box center [670, 149] width 148 height 329
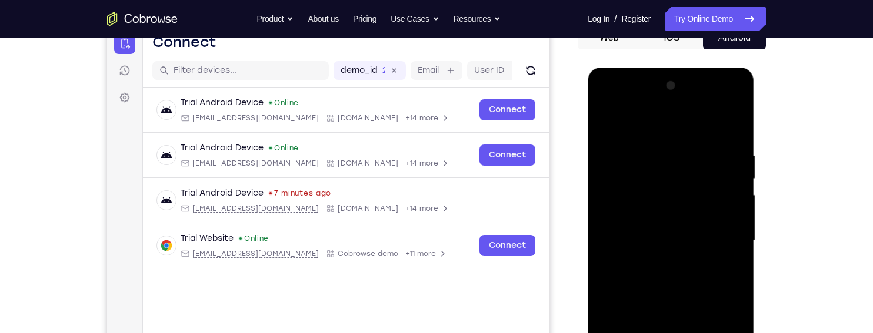
scroll to position [126, 0]
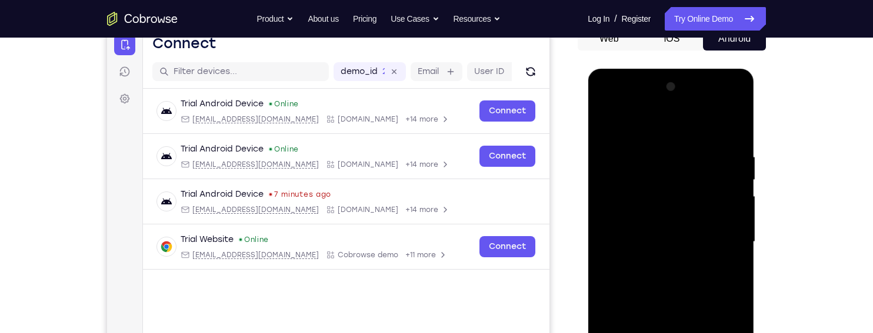
click at [604, 123] on div at bounding box center [670, 242] width 148 height 329
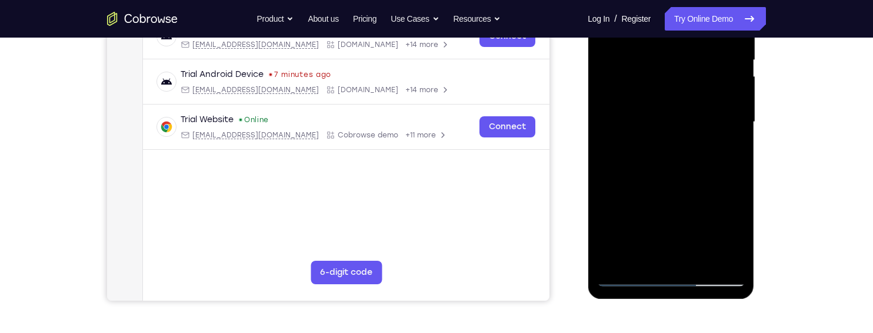
scroll to position [249, 0]
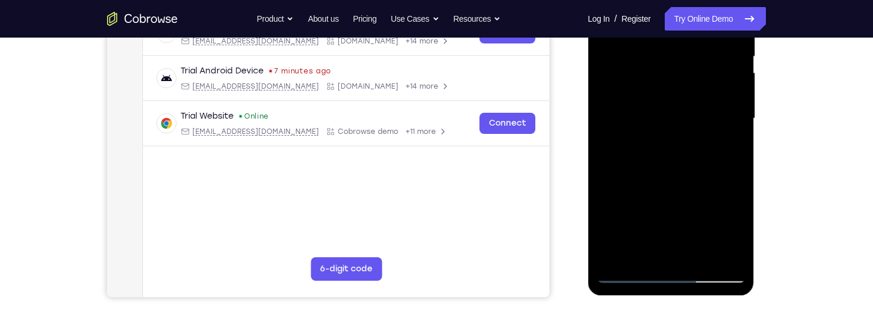
click at [645, 254] on div at bounding box center [670, 118] width 148 height 329
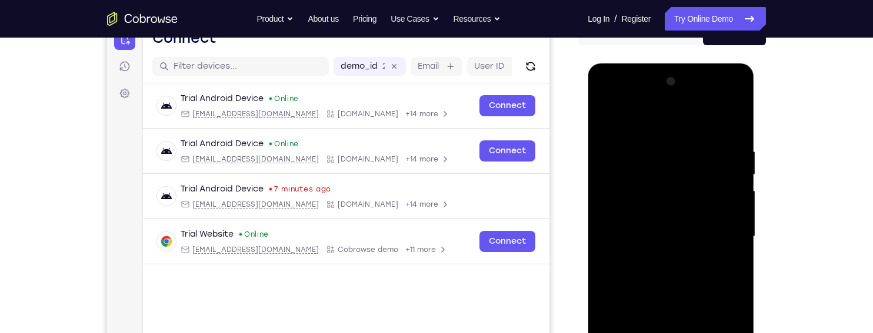
scroll to position [127, 0]
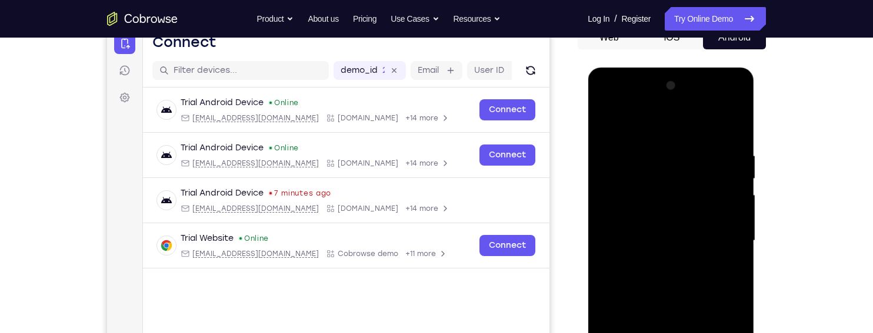
click at [715, 121] on div at bounding box center [670, 240] width 148 height 329
click at [709, 145] on div at bounding box center [670, 240] width 148 height 329
click at [605, 120] on div at bounding box center [670, 240] width 148 height 329
click at [696, 186] on div at bounding box center [670, 240] width 148 height 329
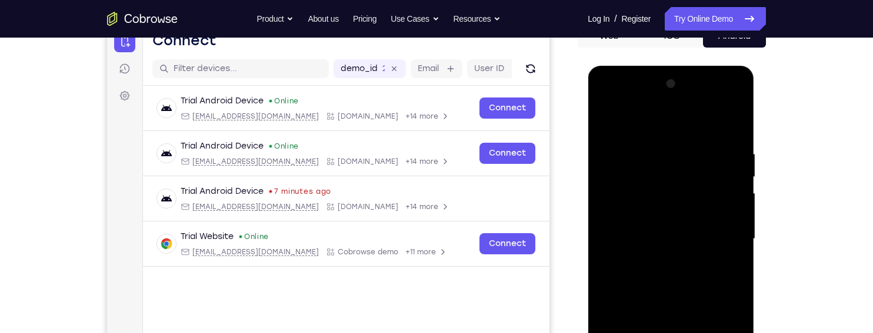
scroll to position [119, 0]
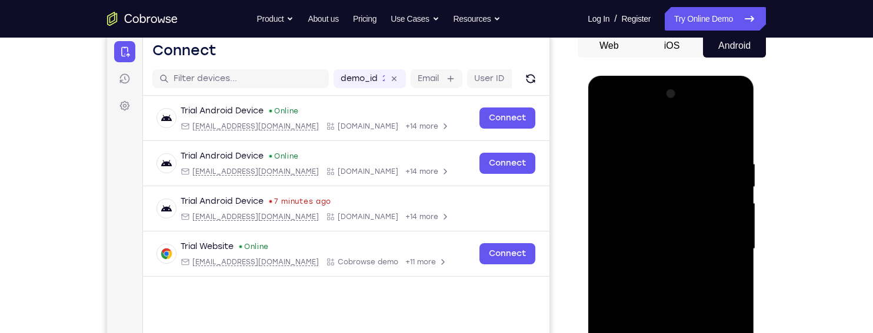
click at [611, 128] on div at bounding box center [670, 249] width 148 height 329
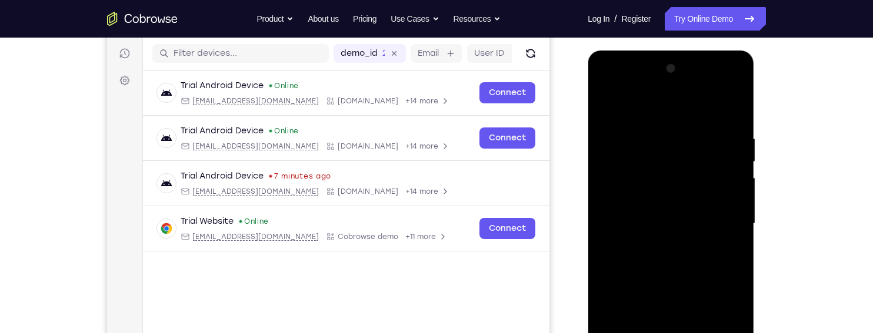
scroll to position [145, 0]
click at [696, 256] on div at bounding box center [670, 223] width 148 height 329
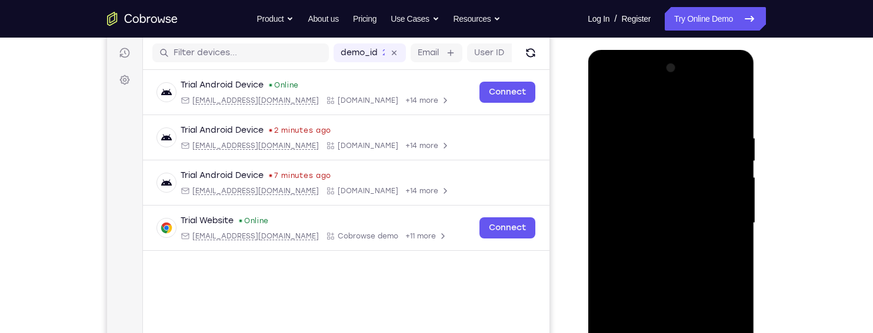
click at [695, 214] on div at bounding box center [670, 223] width 148 height 329
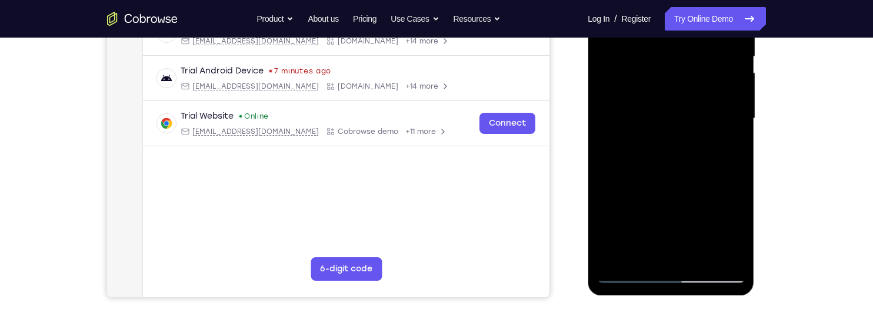
scroll to position [258, 0]
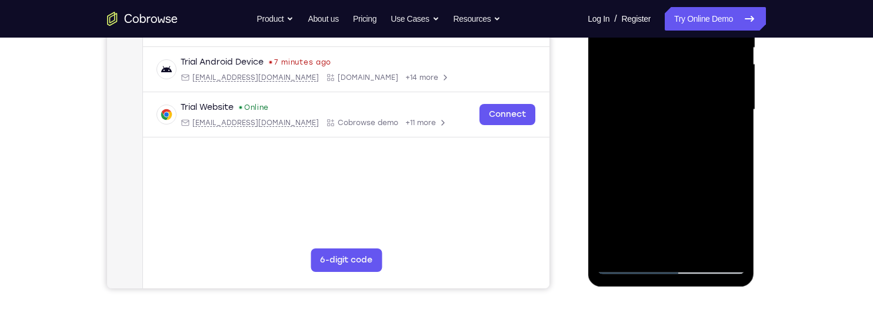
click at [718, 161] on div at bounding box center [670, 109] width 148 height 329
click at [729, 140] on div at bounding box center [670, 109] width 148 height 329
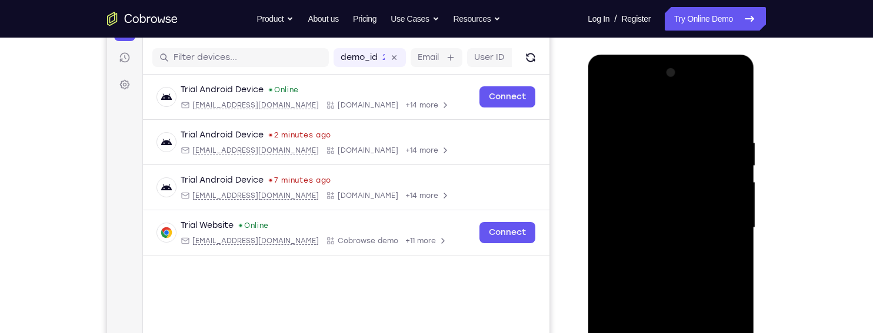
scroll to position [138, 0]
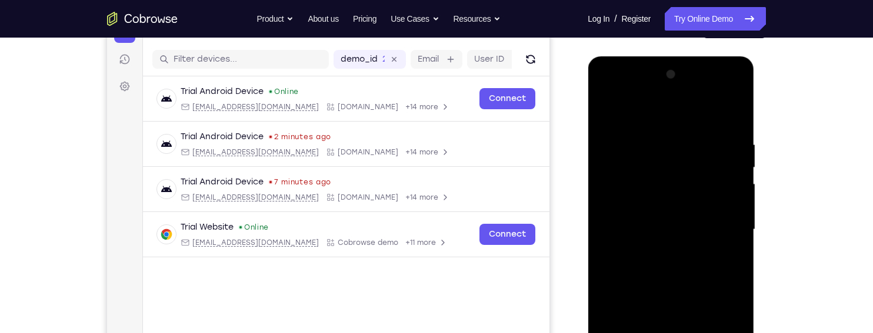
click at [599, 114] on div at bounding box center [670, 229] width 148 height 329
click at [716, 221] on div at bounding box center [670, 229] width 148 height 329
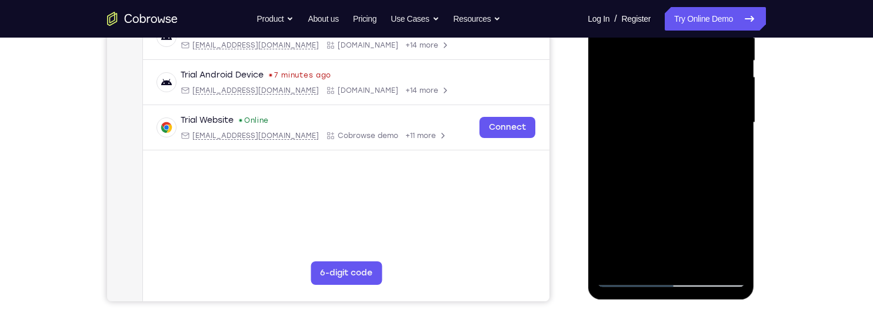
scroll to position [246, 0]
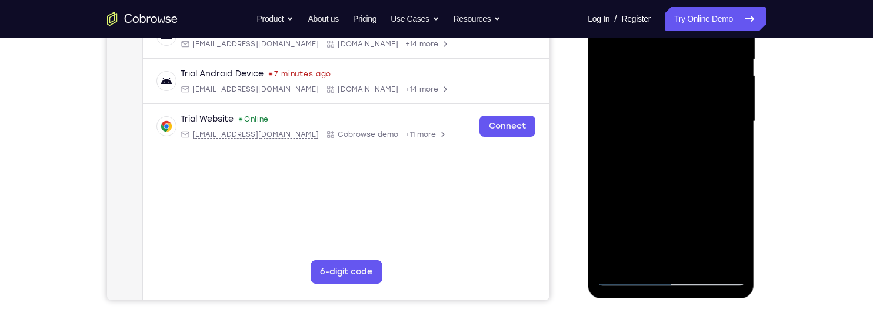
click at [610, 148] on div at bounding box center [670, 121] width 148 height 329
click at [726, 148] on div at bounding box center [670, 121] width 148 height 329
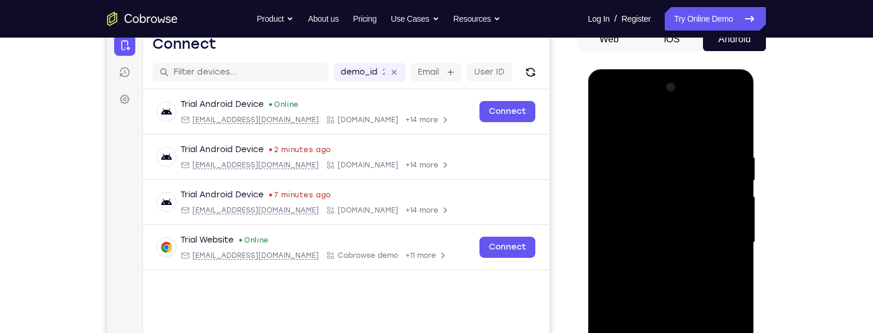
scroll to position [122, 0]
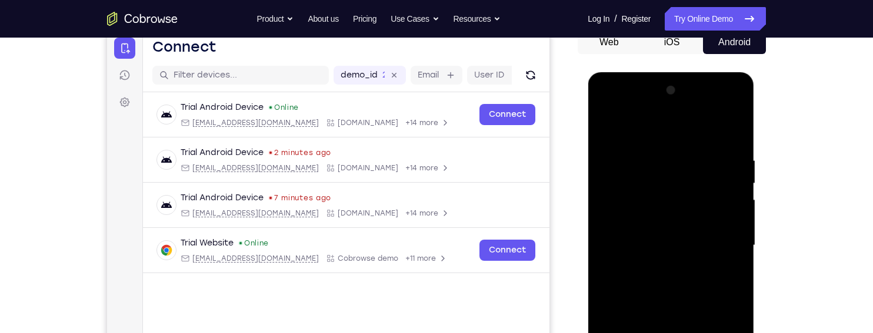
click at [606, 126] on div at bounding box center [670, 245] width 148 height 329
click at [610, 125] on div at bounding box center [670, 245] width 148 height 329
click at [733, 124] on div at bounding box center [670, 245] width 148 height 329
click at [608, 126] on div at bounding box center [670, 245] width 148 height 329
click at [730, 156] on div at bounding box center [670, 245] width 148 height 329
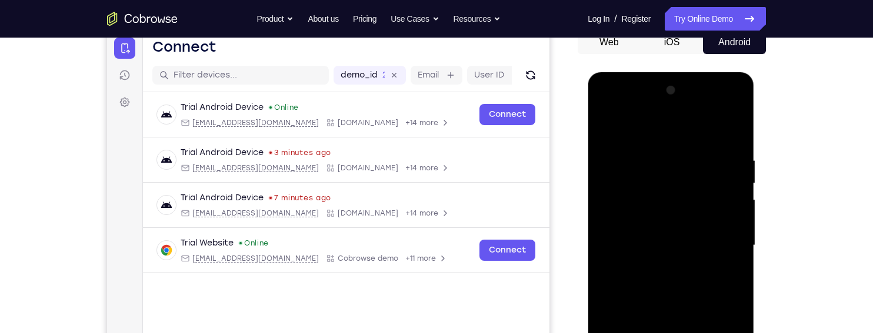
click at [613, 133] on div at bounding box center [670, 245] width 148 height 329
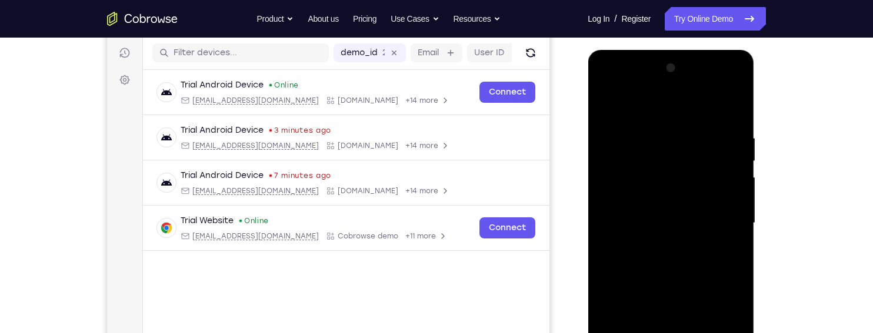
scroll to position [144, 0]
click at [701, 143] on div at bounding box center [670, 224] width 148 height 329
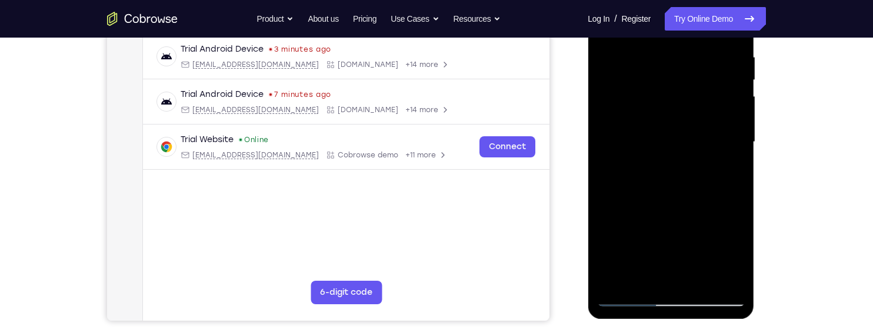
scroll to position [233, 0]
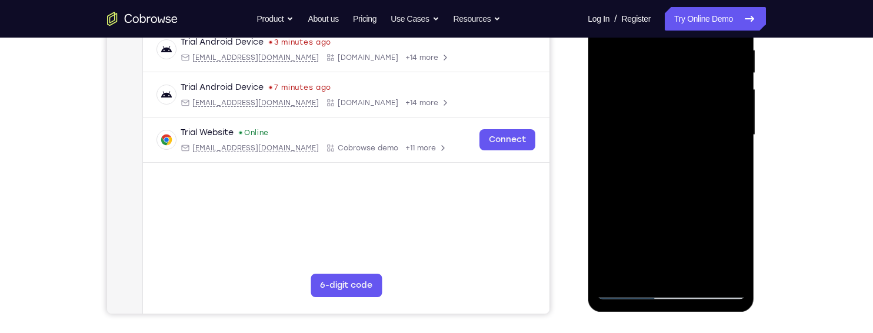
click at [725, 163] on div at bounding box center [670, 135] width 148 height 329
click at [725, 162] on div at bounding box center [670, 135] width 148 height 329
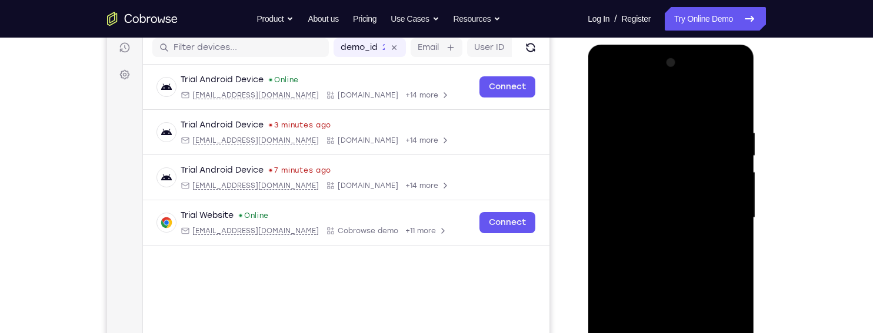
scroll to position [148, 0]
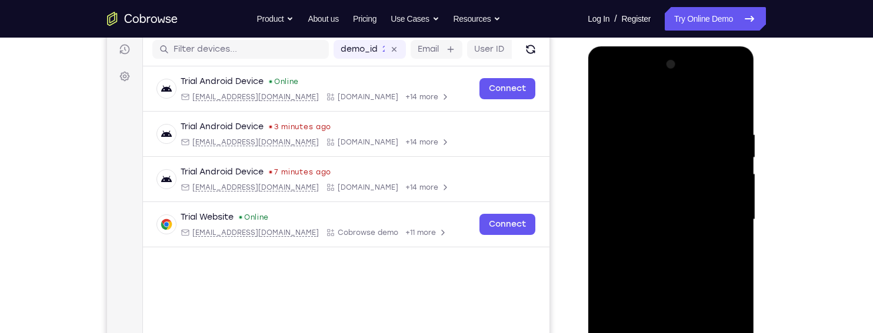
click at [604, 100] on div at bounding box center [670, 219] width 148 height 329
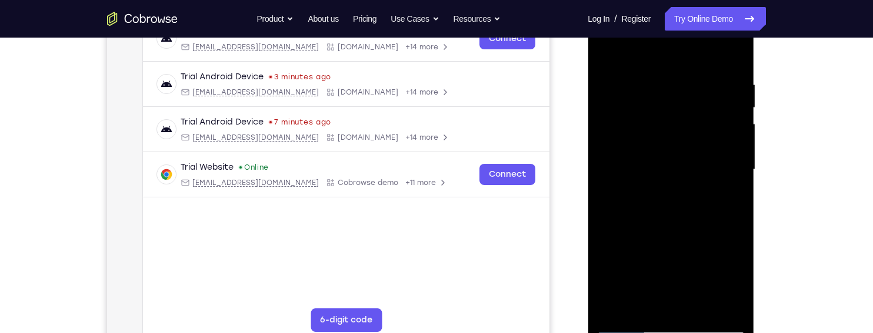
scroll to position [199, 0]
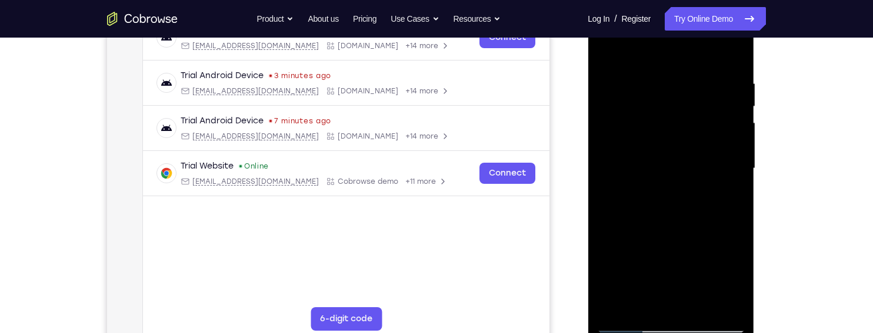
click at [711, 201] on div at bounding box center [670, 168] width 148 height 329
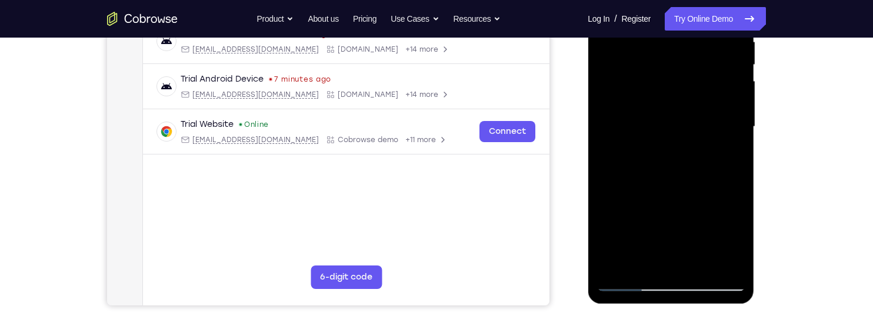
scroll to position [243, 0]
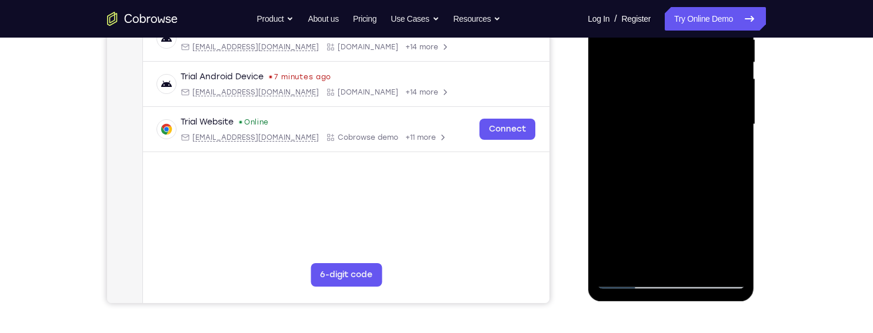
click at [723, 151] on div at bounding box center [670, 124] width 148 height 329
click at [726, 151] on div at bounding box center [670, 124] width 148 height 329
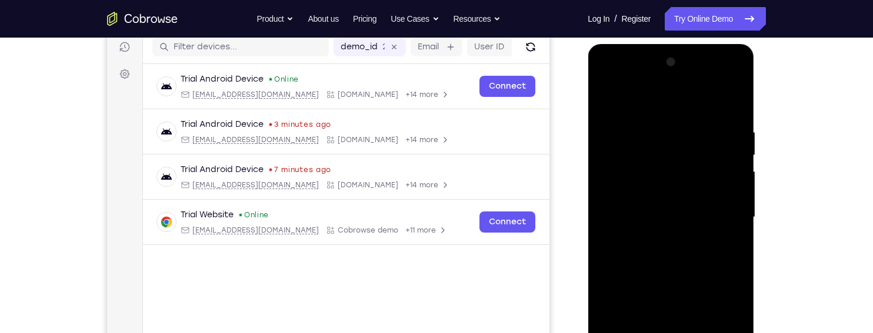
scroll to position [149, 0]
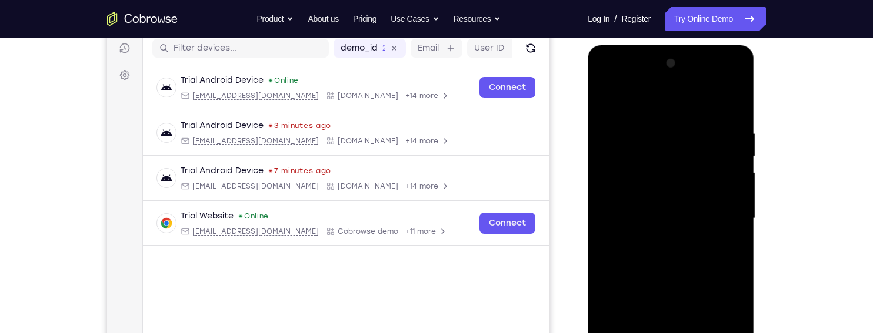
click at [605, 104] on div at bounding box center [670, 218] width 148 height 329
click at [719, 188] on div at bounding box center [670, 218] width 148 height 329
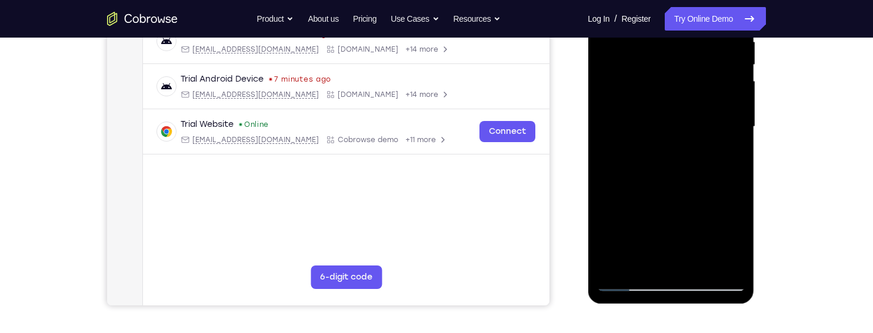
scroll to position [242, 0]
click at [713, 175] on div at bounding box center [670, 125] width 148 height 329
click at [728, 153] on div at bounding box center [670, 125] width 148 height 329
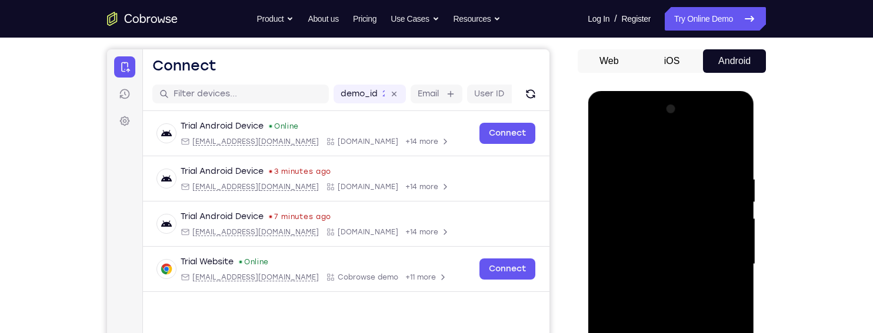
scroll to position [103, 0]
click at [610, 150] on div at bounding box center [670, 265] width 148 height 329
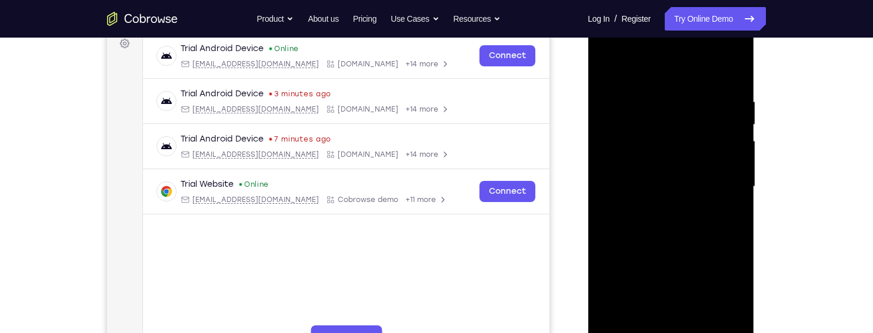
scroll to position [184, 0]
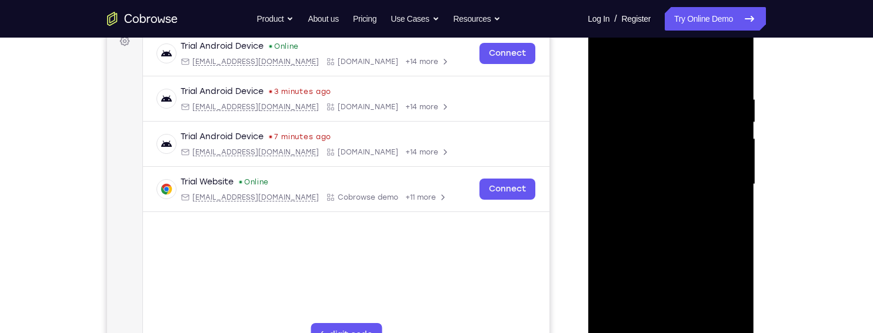
click at [693, 184] on div at bounding box center [670, 184] width 148 height 329
click at [725, 211] on div at bounding box center [670, 184] width 148 height 329
click at [724, 212] on div at bounding box center [670, 184] width 148 height 329
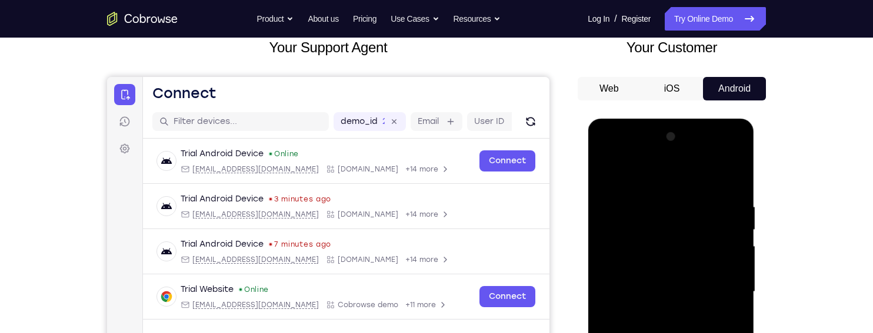
scroll to position [75, 0]
click at [606, 171] on div at bounding box center [670, 292] width 148 height 329
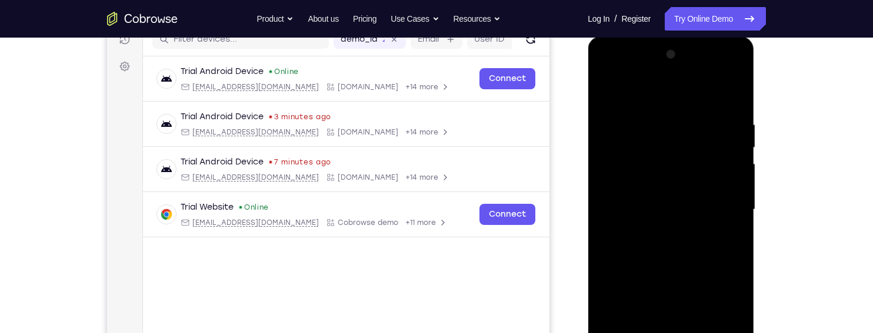
scroll to position [159, 0]
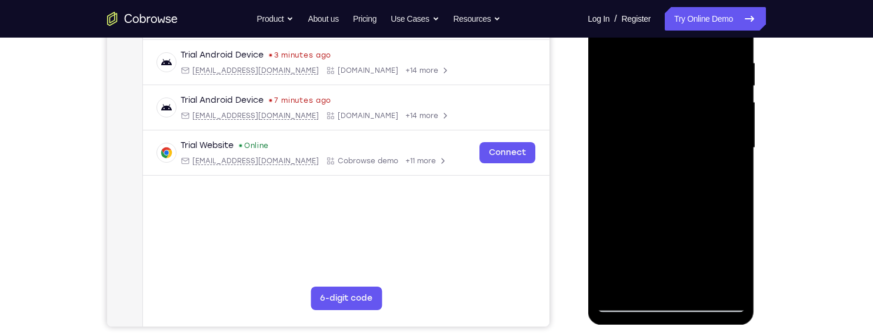
click at [753, 248] on div at bounding box center [671, 150] width 166 height 351
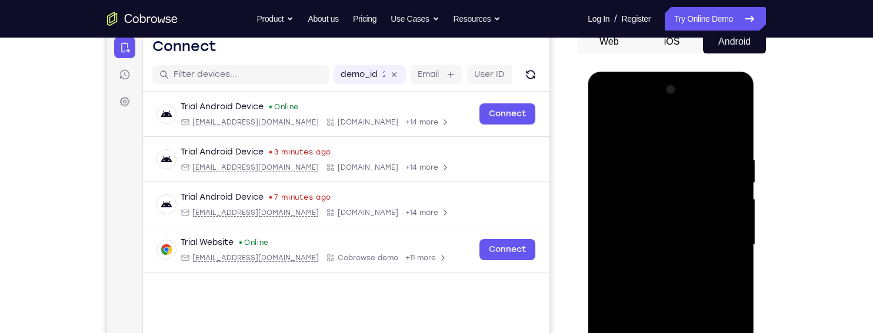
scroll to position [122, 0]
click at [610, 126] on div at bounding box center [670, 245] width 148 height 329
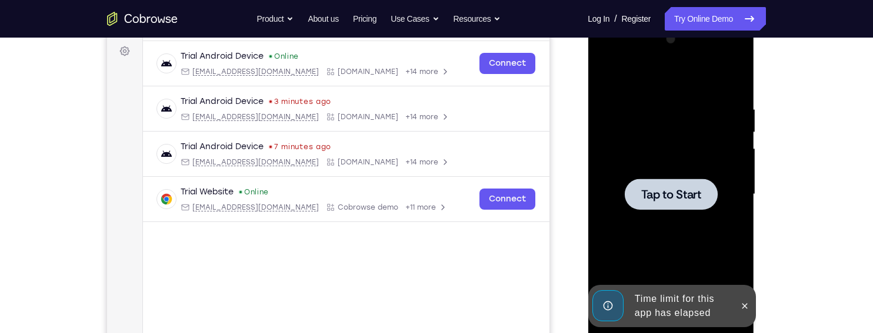
scroll to position [192, 0]
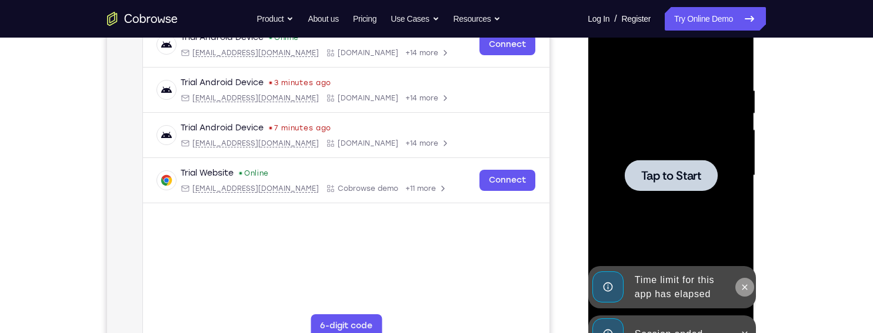
click at [742, 286] on icon at bounding box center [743, 287] width 9 height 9
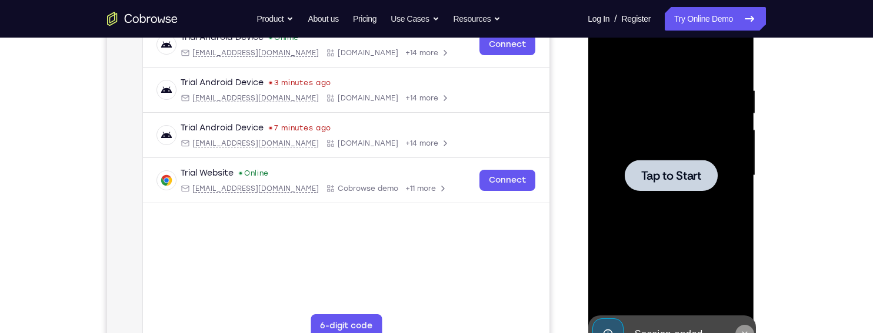
scroll to position [263, 0]
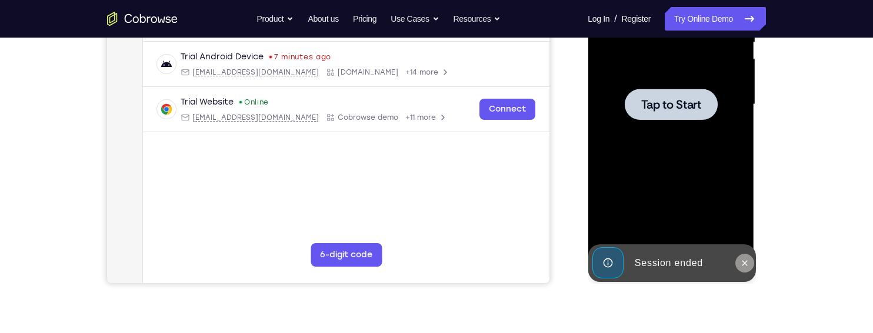
click at [741, 261] on icon at bounding box center [743, 263] width 9 height 9
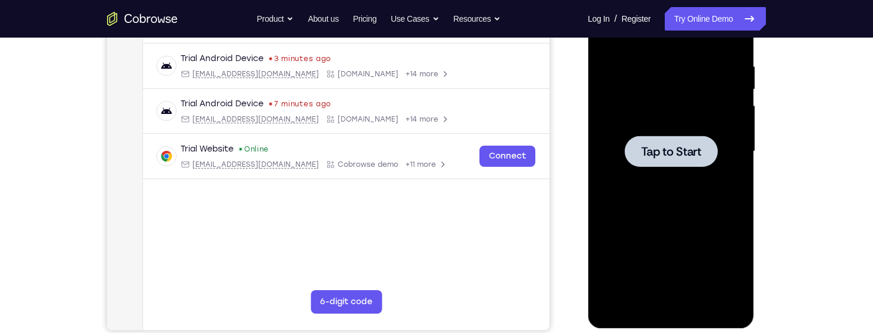
scroll to position [214, 0]
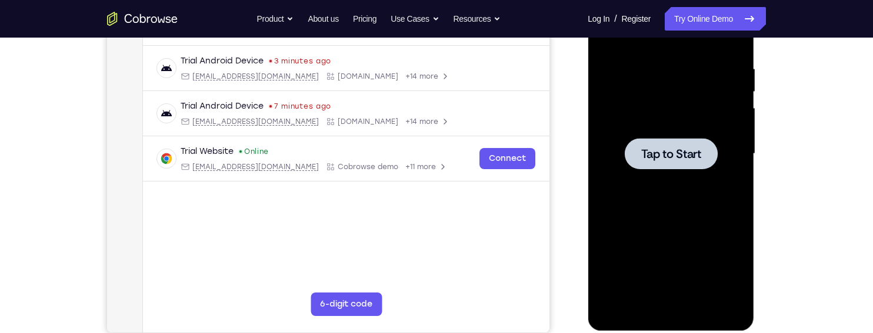
click at [677, 151] on span "Tap to Start" at bounding box center [670, 154] width 60 height 12
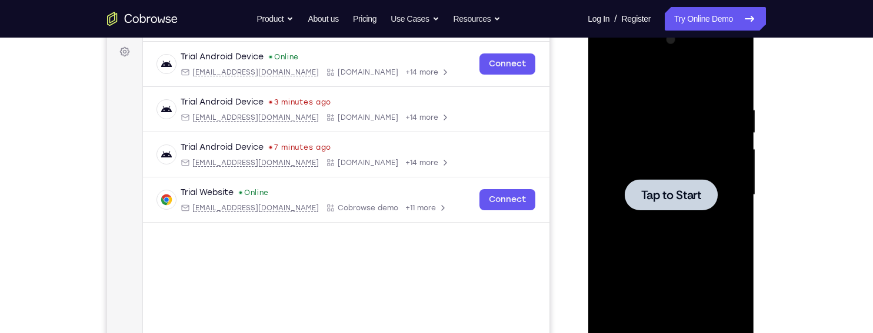
scroll to position [169, 0]
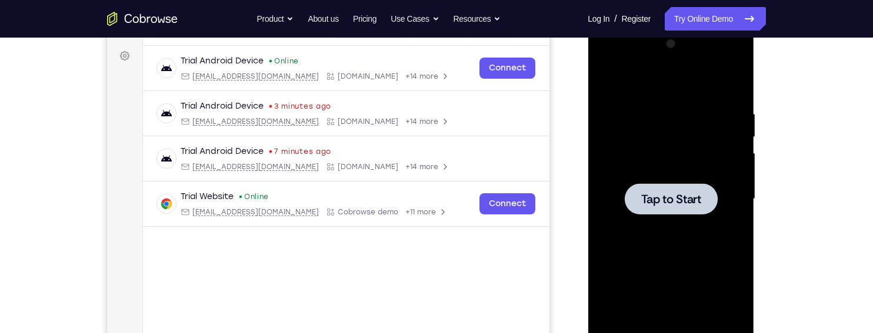
click at [677, 184] on div at bounding box center [670, 199] width 93 height 31
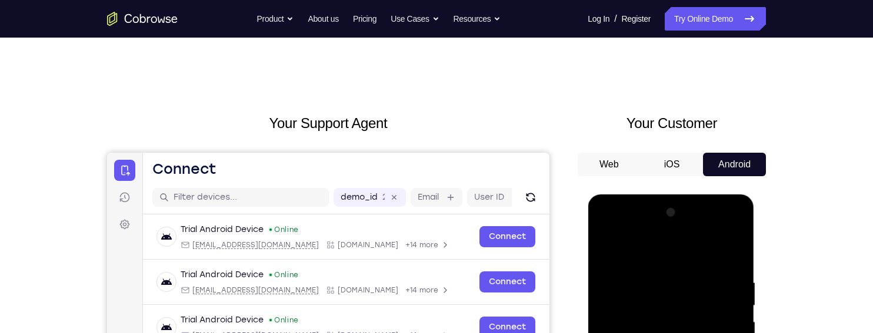
scroll to position [223, 0]
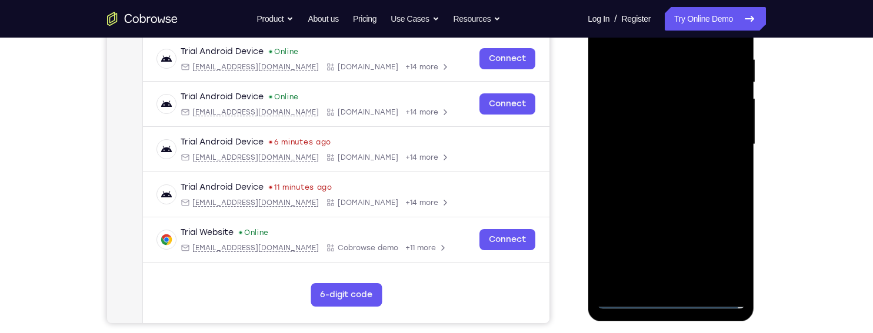
click at [672, 299] on div at bounding box center [670, 144] width 148 height 329
click at [727, 248] on div at bounding box center [670, 144] width 148 height 329
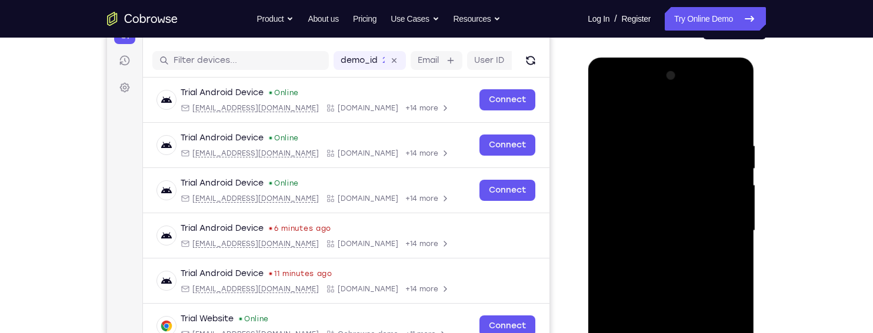
scroll to position [135, 0]
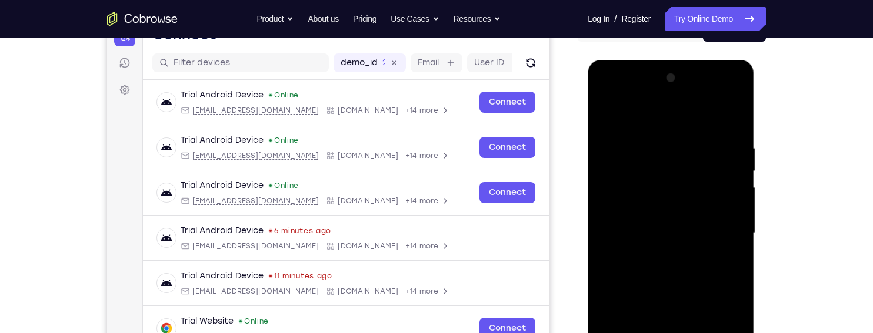
click at [655, 130] on div at bounding box center [670, 233] width 148 height 329
click at [665, 119] on div at bounding box center [670, 233] width 148 height 329
click at [716, 227] on div at bounding box center [670, 233] width 148 height 329
click at [659, 256] on div at bounding box center [670, 233] width 148 height 329
click at [673, 227] on div at bounding box center [670, 233] width 148 height 329
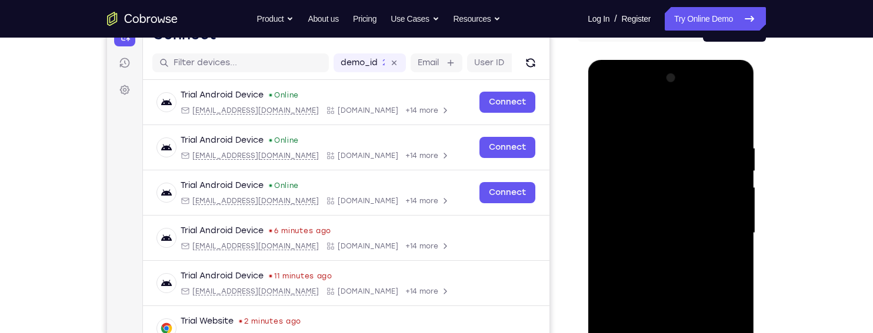
click at [702, 205] on div at bounding box center [670, 233] width 148 height 329
click at [703, 228] on div at bounding box center [670, 233] width 148 height 329
click at [719, 276] on div at bounding box center [670, 233] width 148 height 329
click at [703, 262] on div at bounding box center [670, 233] width 148 height 329
click at [726, 248] on div at bounding box center [670, 233] width 148 height 329
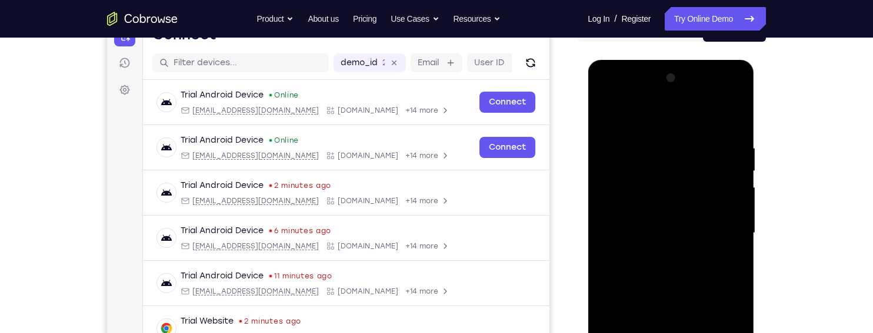
click at [728, 208] on div at bounding box center [670, 233] width 148 height 329
click at [719, 233] on div at bounding box center [670, 233] width 148 height 329
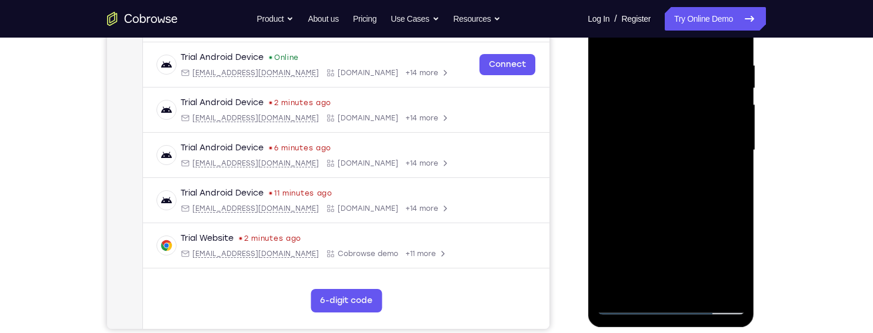
scroll to position [222, 0]
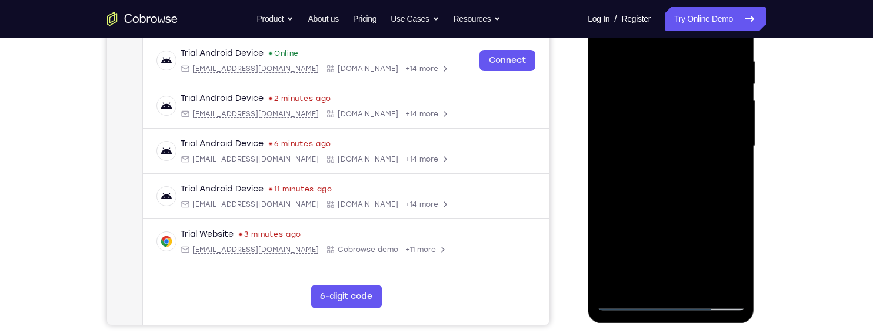
click at [706, 193] on div at bounding box center [670, 146] width 148 height 329
click at [702, 280] on div at bounding box center [670, 146] width 148 height 329
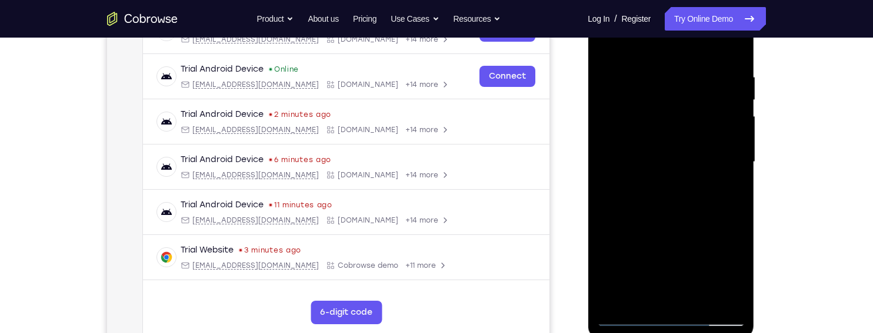
scroll to position [197, 0]
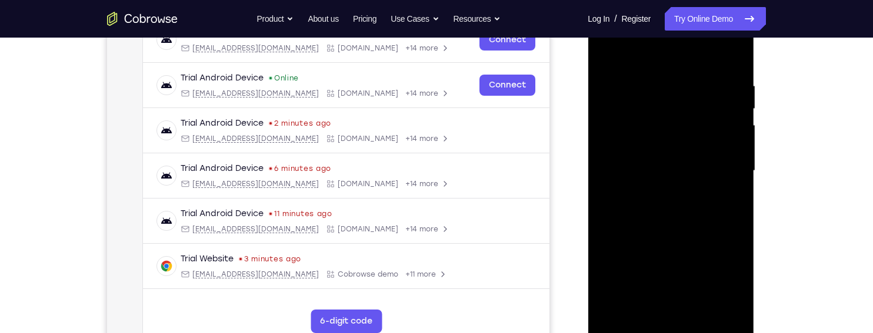
click at [702, 231] on div at bounding box center [670, 170] width 148 height 329
click at [729, 134] on div at bounding box center [670, 170] width 148 height 329
click at [676, 268] on div at bounding box center [670, 170] width 148 height 329
click at [702, 269] on div at bounding box center [670, 170] width 148 height 329
click at [726, 198] on div at bounding box center [670, 170] width 148 height 329
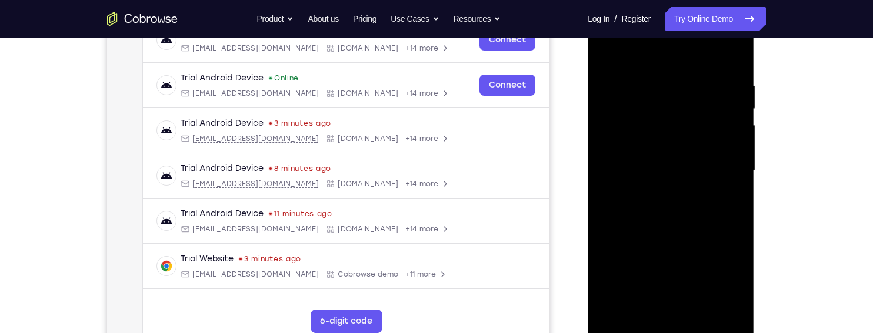
click at [730, 277] on div at bounding box center [670, 170] width 148 height 329
click at [732, 279] on div at bounding box center [670, 170] width 148 height 329
click at [730, 282] on div at bounding box center [670, 170] width 148 height 329
click at [728, 280] on div at bounding box center [670, 170] width 148 height 329
click at [725, 202] on div at bounding box center [670, 170] width 148 height 329
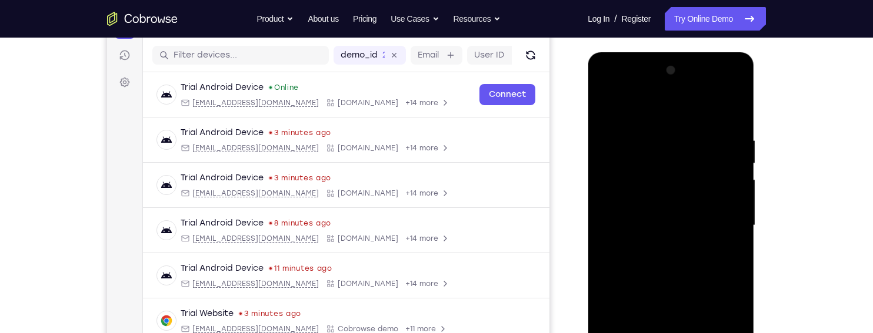
scroll to position [139, 0]
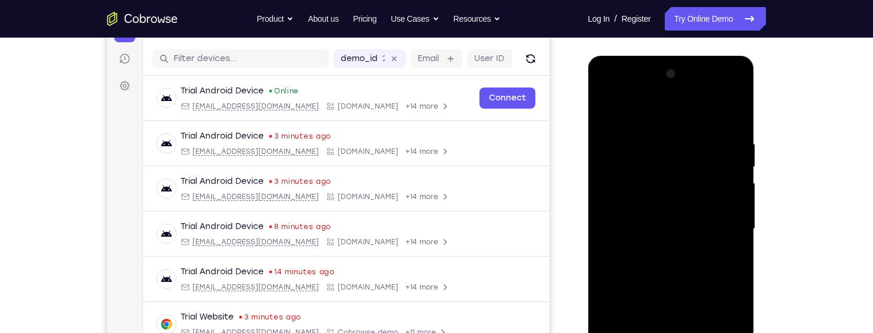
click at [606, 104] on div at bounding box center [670, 229] width 148 height 329
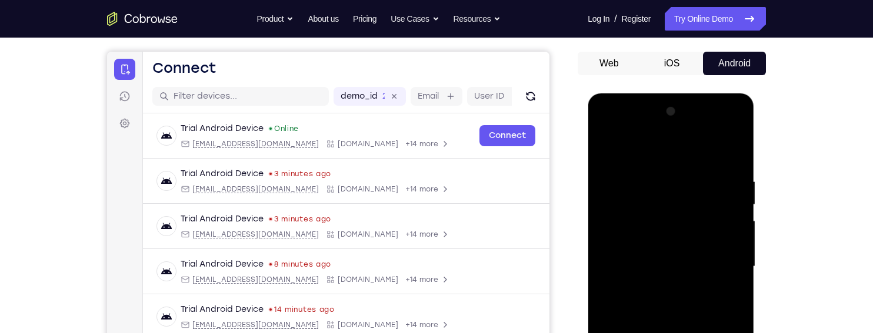
scroll to position [98, 0]
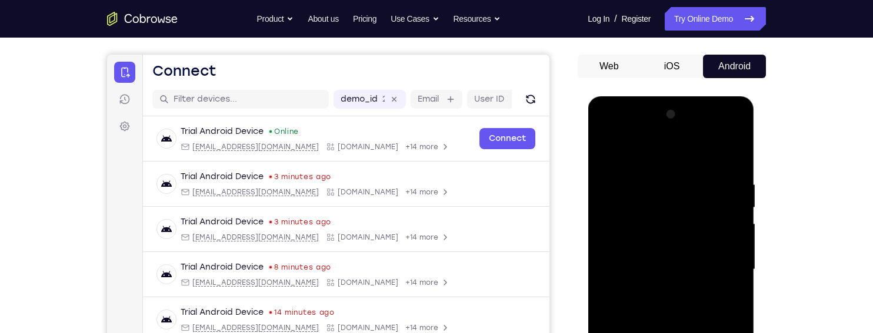
click at [610, 144] on div at bounding box center [670, 269] width 148 height 329
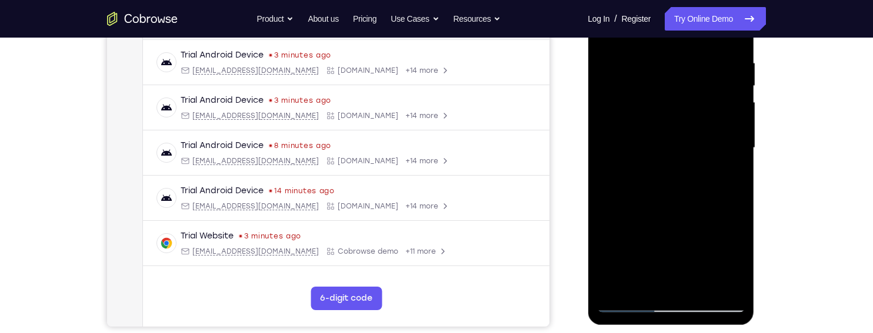
scroll to position [221, 0]
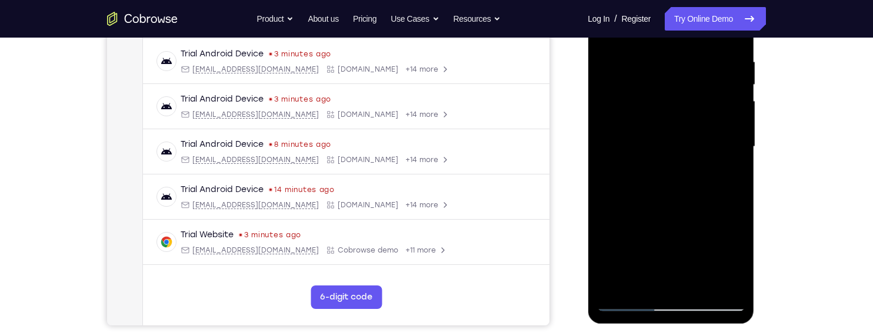
click at [642, 276] on div at bounding box center [670, 146] width 148 height 329
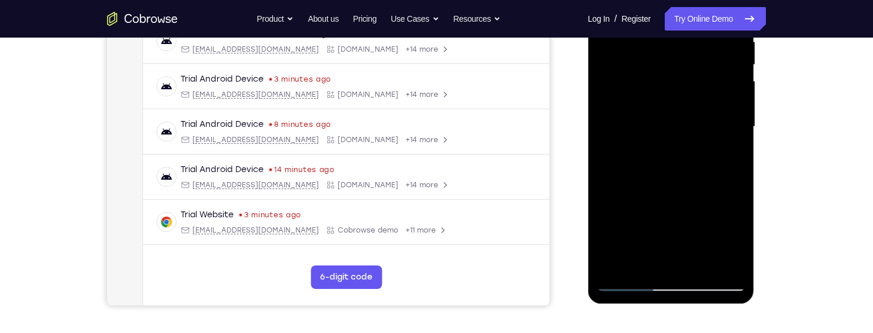
scroll to position [243, 0]
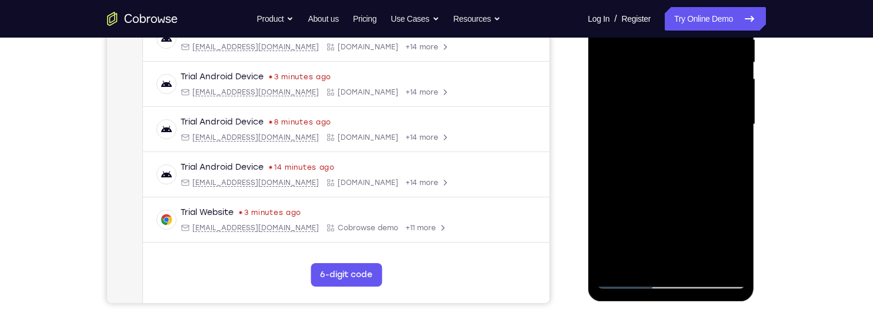
click at [649, 259] on div at bounding box center [670, 124] width 148 height 329
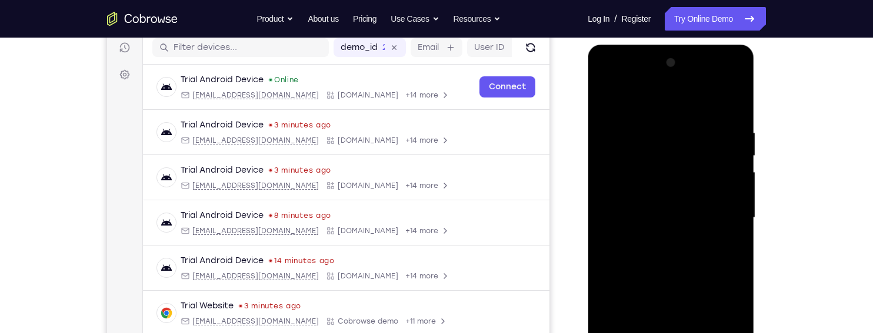
scroll to position [149, 0]
click at [703, 103] on div at bounding box center [670, 218] width 148 height 329
click at [690, 118] on div at bounding box center [670, 218] width 148 height 329
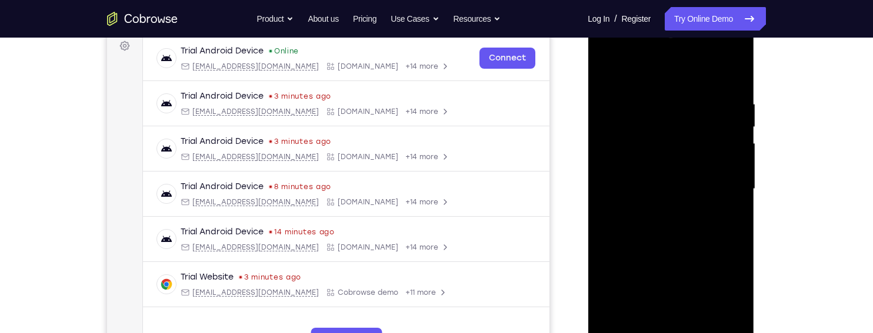
scroll to position [175, 0]
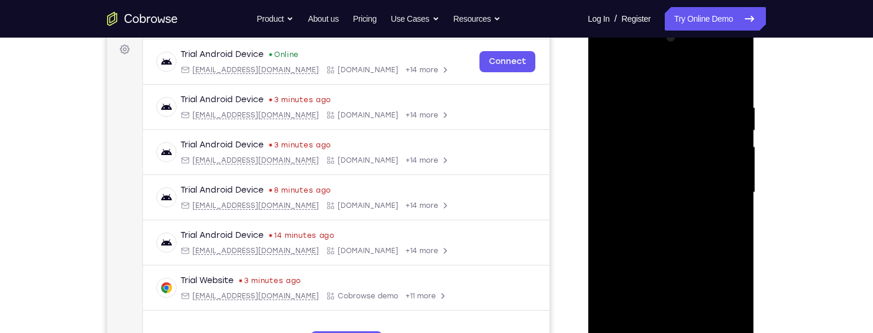
click at [610, 68] on div at bounding box center [670, 192] width 148 height 329
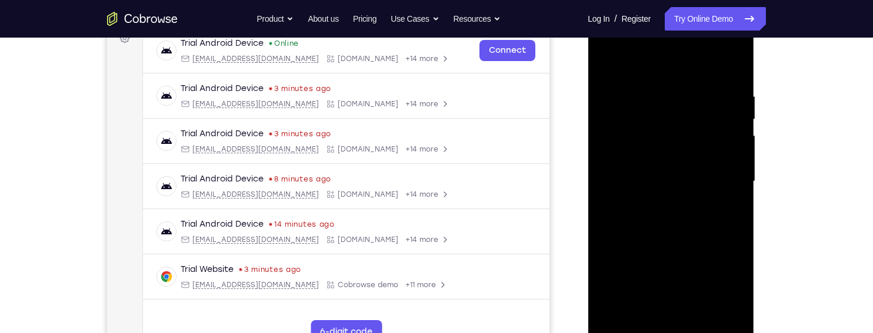
scroll to position [182, 0]
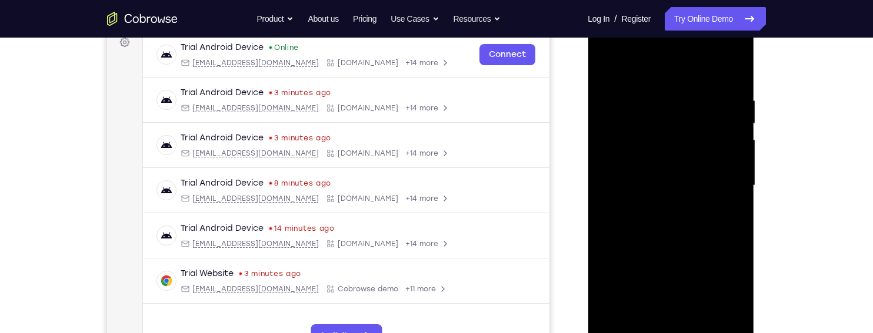
click at [725, 218] on div at bounding box center [670, 185] width 148 height 329
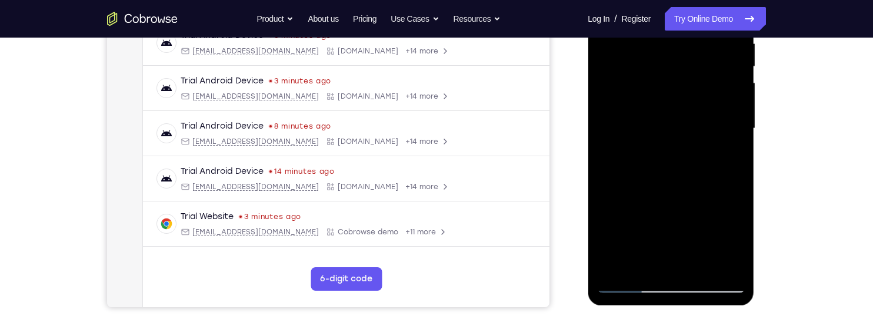
scroll to position [241, 0]
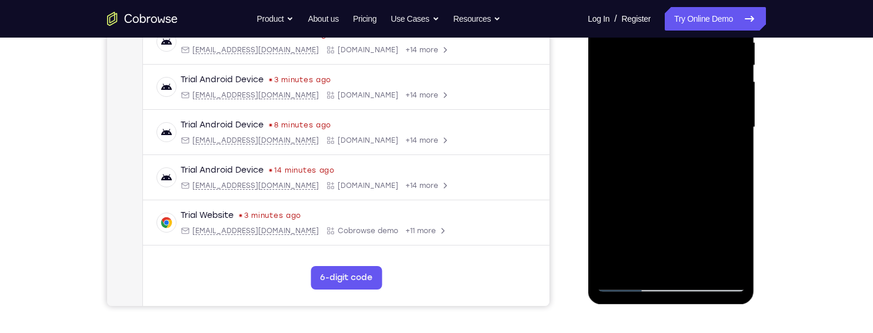
click at [613, 259] on div at bounding box center [670, 127] width 148 height 329
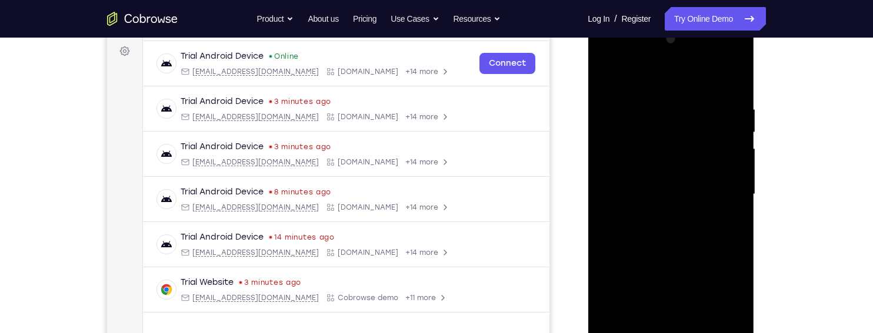
scroll to position [170, 0]
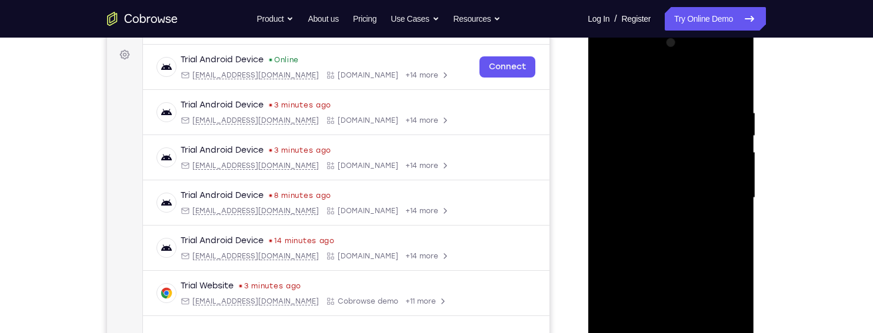
click at [649, 101] on div at bounding box center [670, 198] width 148 height 329
click at [737, 212] on div at bounding box center [670, 197] width 148 height 329
click at [738, 224] on div at bounding box center [670, 197] width 148 height 329
click at [742, 219] on div at bounding box center [670, 197] width 148 height 329
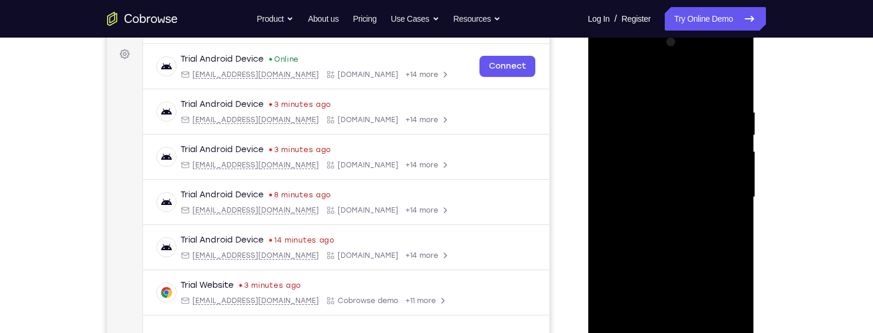
click at [732, 229] on div at bounding box center [670, 197] width 148 height 329
click at [735, 225] on div at bounding box center [670, 197] width 148 height 329
click at [735, 223] on div at bounding box center [670, 197] width 148 height 329
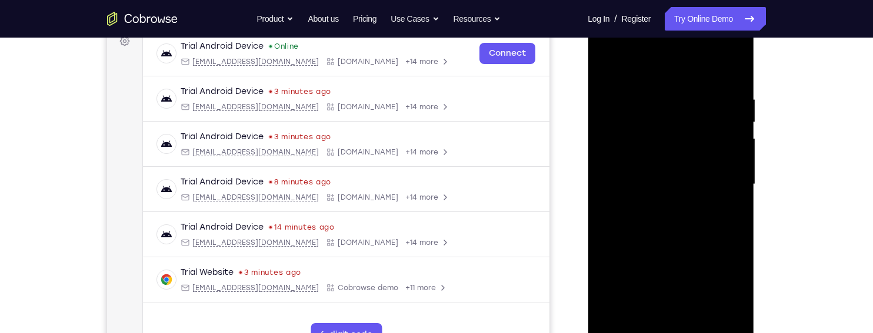
scroll to position [192, 0]
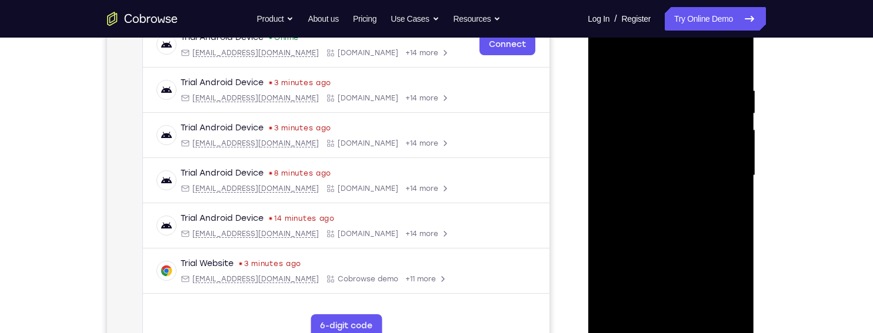
click at [713, 304] on div at bounding box center [670, 175] width 148 height 329
click at [735, 222] on div at bounding box center [670, 175] width 148 height 329
click at [732, 223] on div at bounding box center [670, 175] width 148 height 329
click at [738, 219] on div at bounding box center [670, 175] width 148 height 329
click at [740, 218] on div at bounding box center [670, 175] width 148 height 329
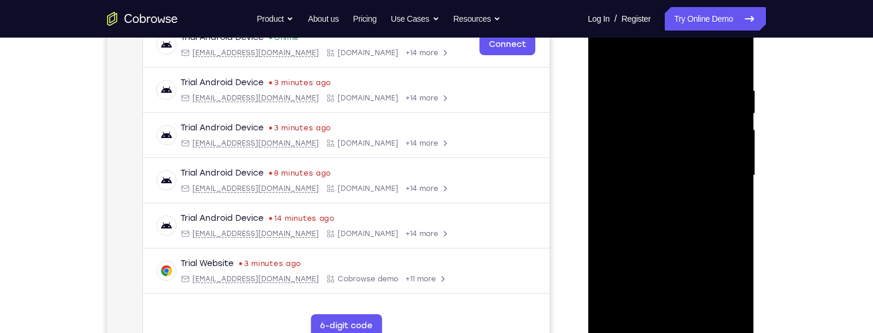
click at [736, 221] on div at bounding box center [670, 175] width 148 height 329
click at [736, 213] on div at bounding box center [670, 175] width 148 height 329
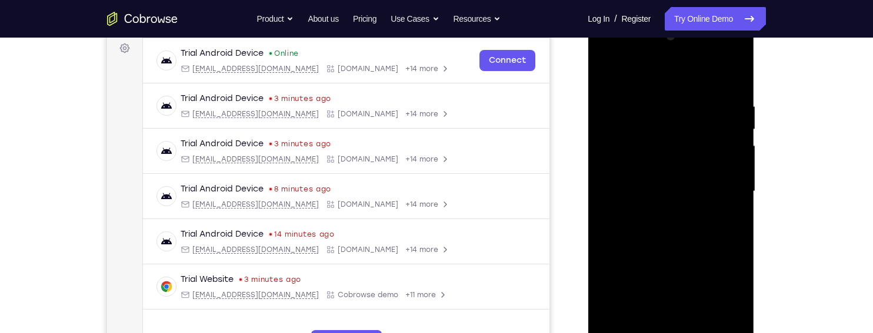
scroll to position [172, 0]
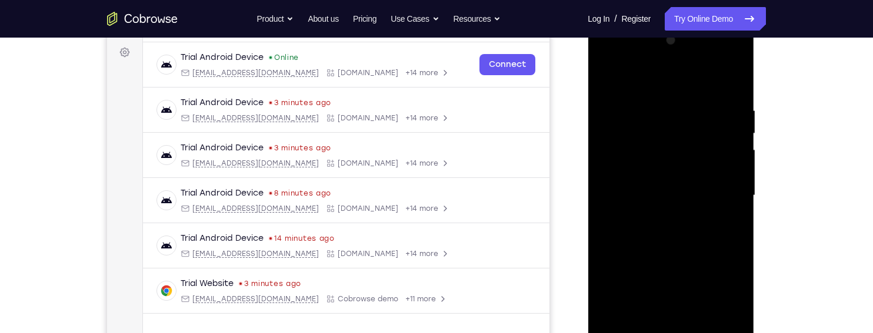
click at [735, 217] on div at bounding box center [670, 195] width 148 height 329
click at [729, 82] on div at bounding box center [670, 195] width 148 height 329
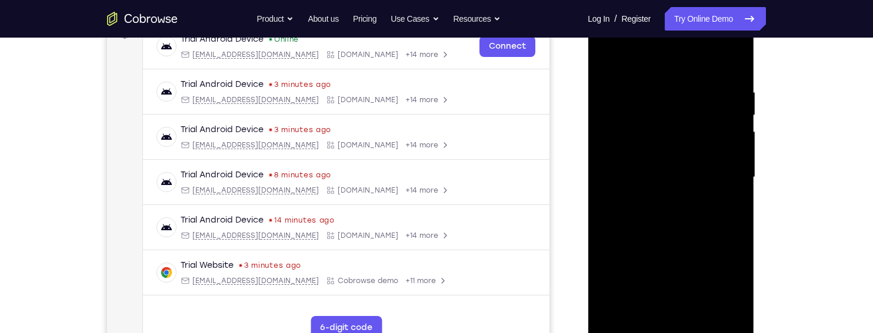
scroll to position [185, 0]
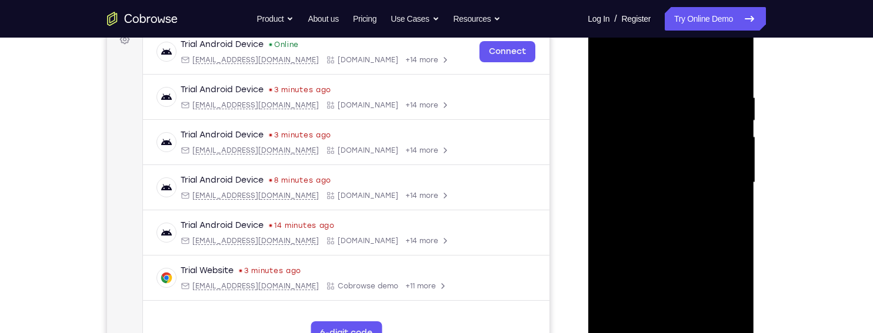
click at [727, 68] on div at bounding box center [670, 182] width 148 height 329
click at [730, 70] on div at bounding box center [670, 182] width 148 height 329
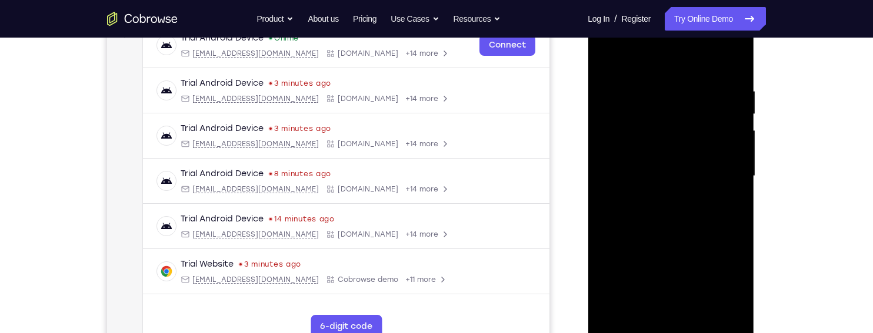
scroll to position [191, 0]
click at [726, 85] on div at bounding box center [670, 176] width 148 height 329
click at [726, 144] on div at bounding box center [670, 176] width 148 height 329
click at [738, 144] on div at bounding box center [670, 176] width 148 height 329
click at [735, 145] on div at bounding box center [670, 176] width 148 height 329
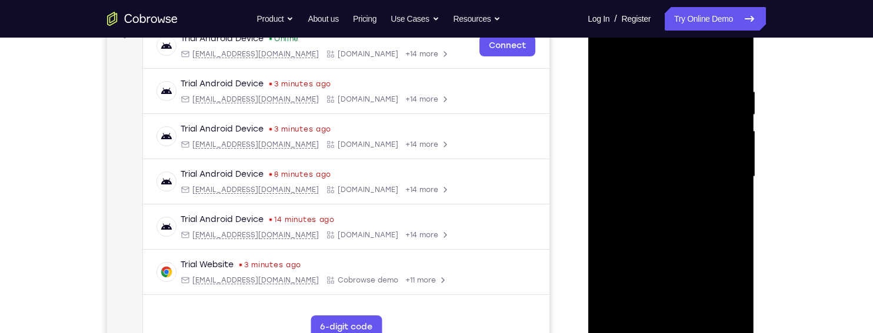
click at [735, 149] on div at bounding box center [670, 176] width 148 height 329
click at [612, 57] on div at bounding box center [670, 176] width 148 height 329
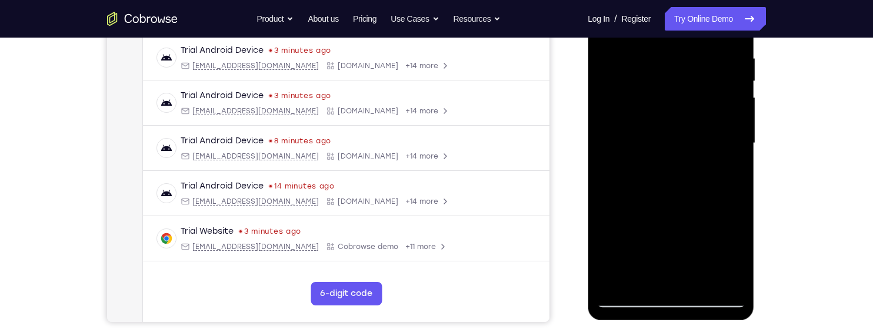
scroll to position [232, 0]
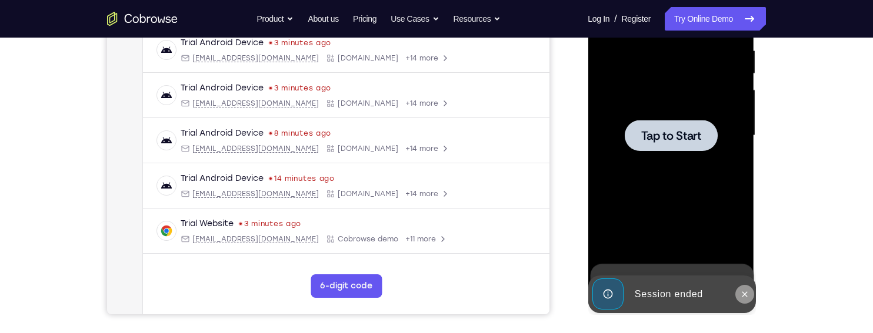
click at [743, 291] on icon at bounding box center [743, 294] width 9 height 9
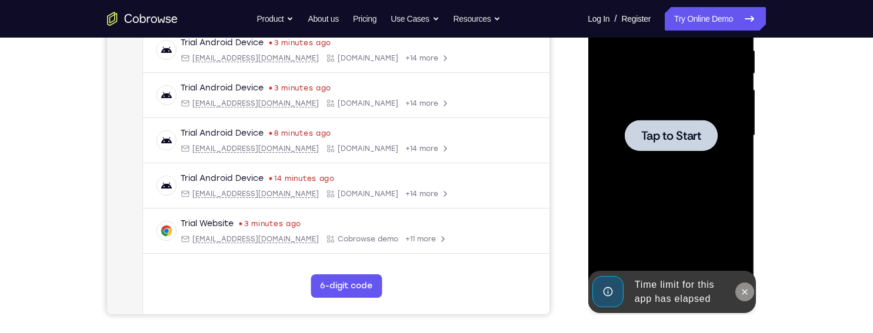
click at [741, 289] on icon at bounding box center [743, 292] width 9 height 9
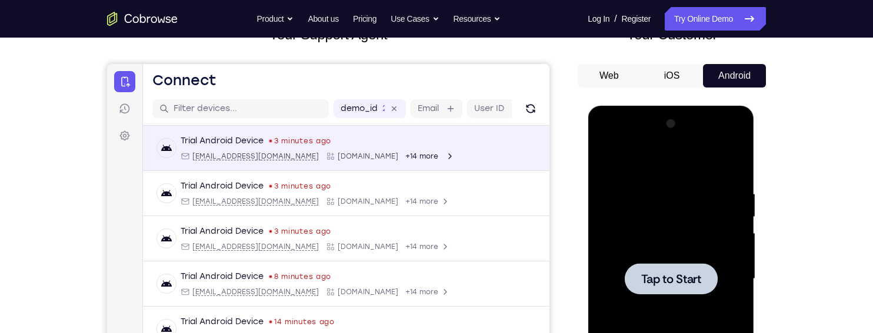
scroll to position [0, 0]
